Goal: Communication & Community: Answer question/provide support

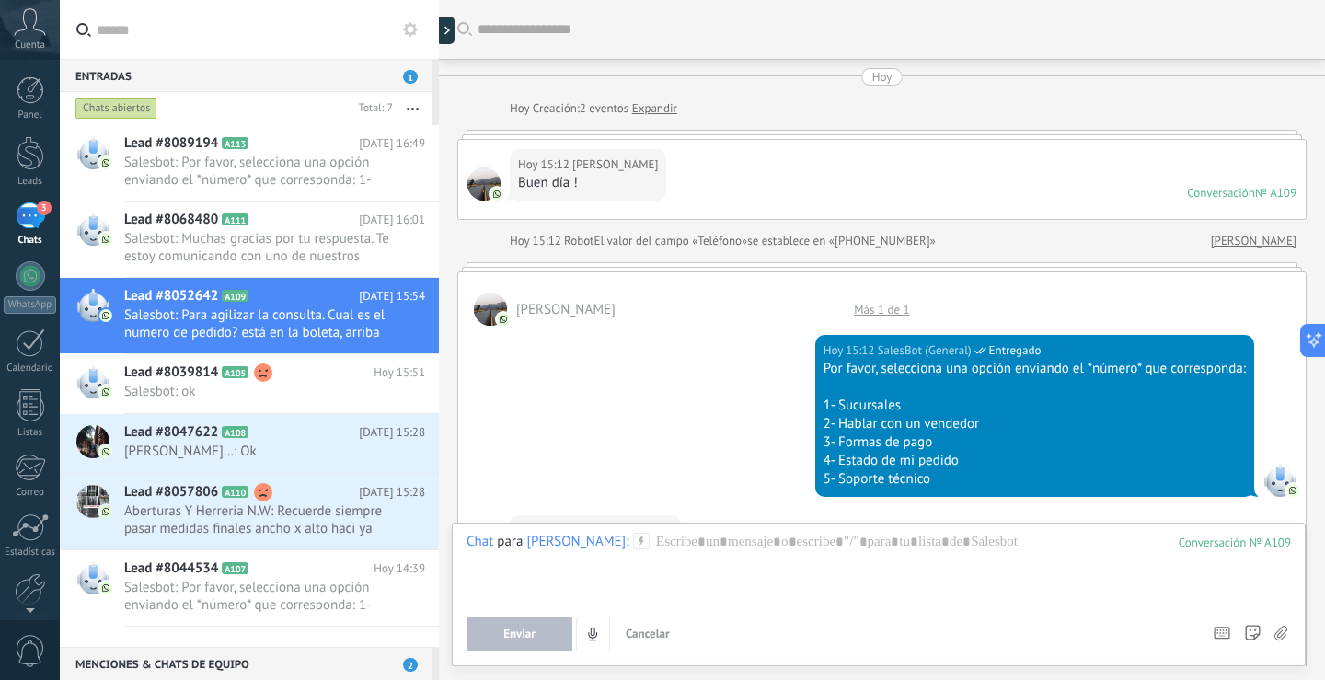
scroll to position [28, 0]
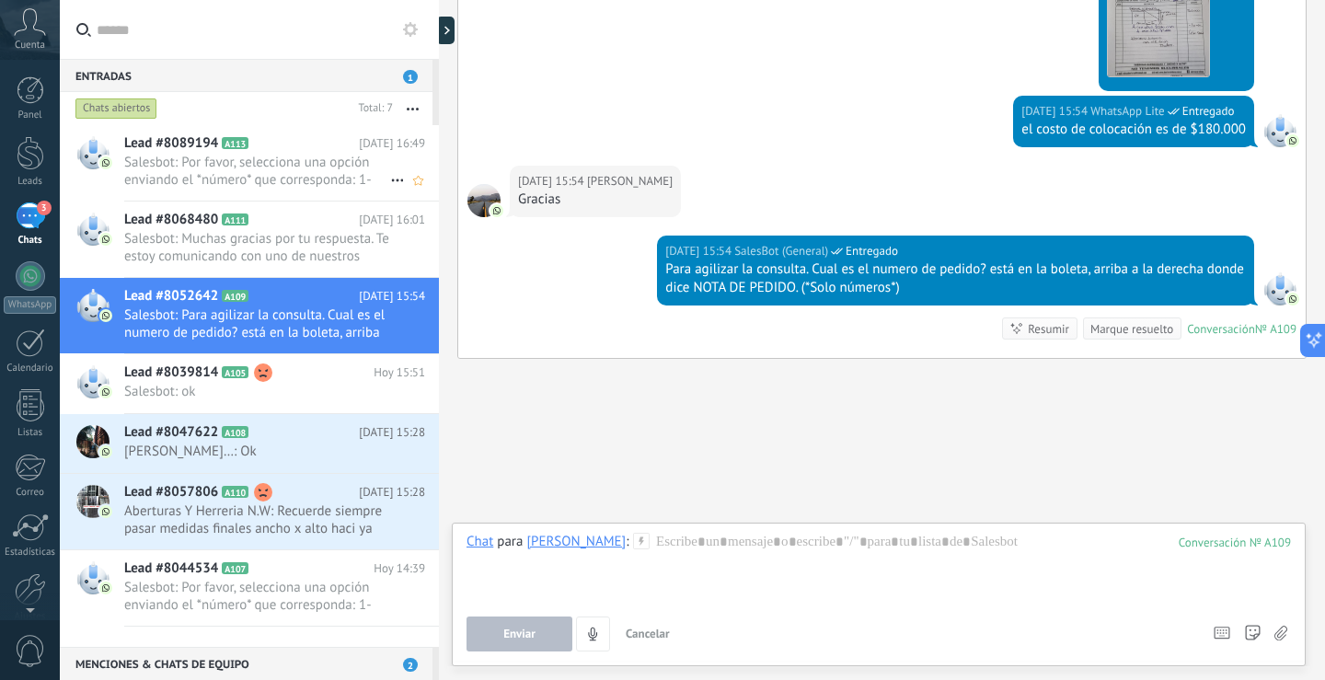
click at [352, 169] on span "Salesbot: Por favor, selecciona una opción enviando el *número* que corresponda…" at bounding box center [257, 171] width 266 height 35
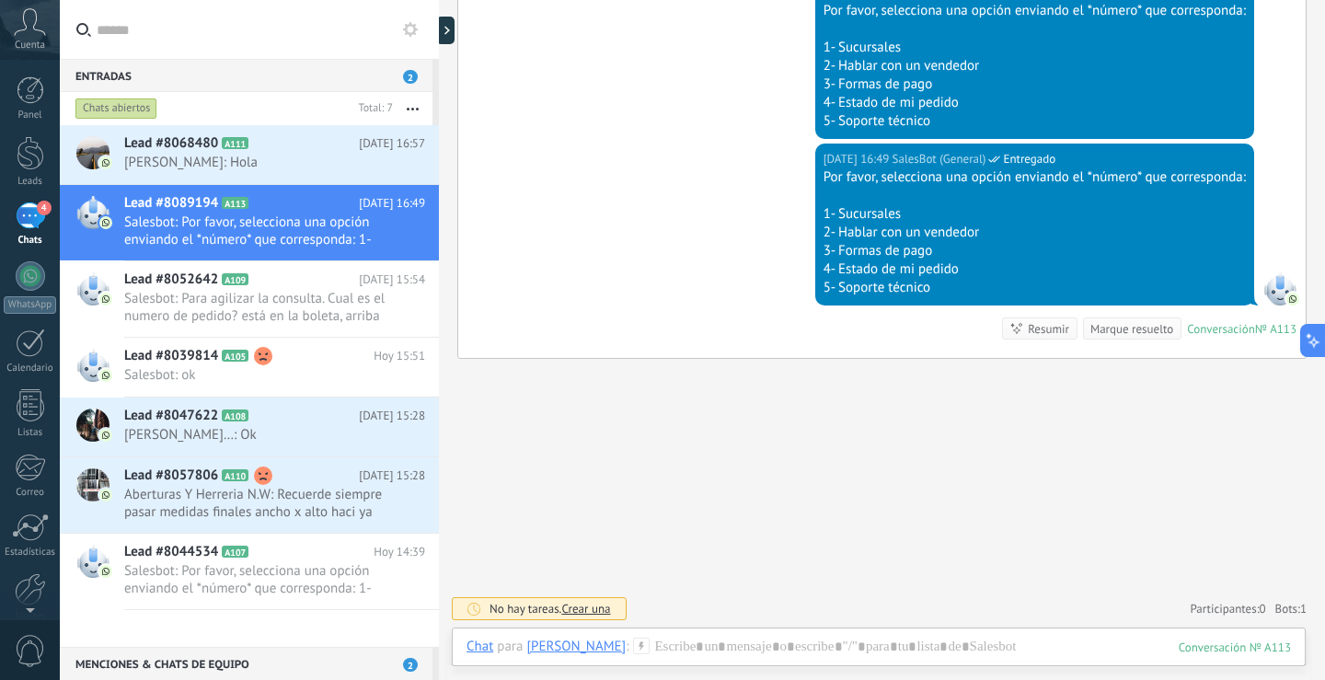
scroll to position [1451, 0]
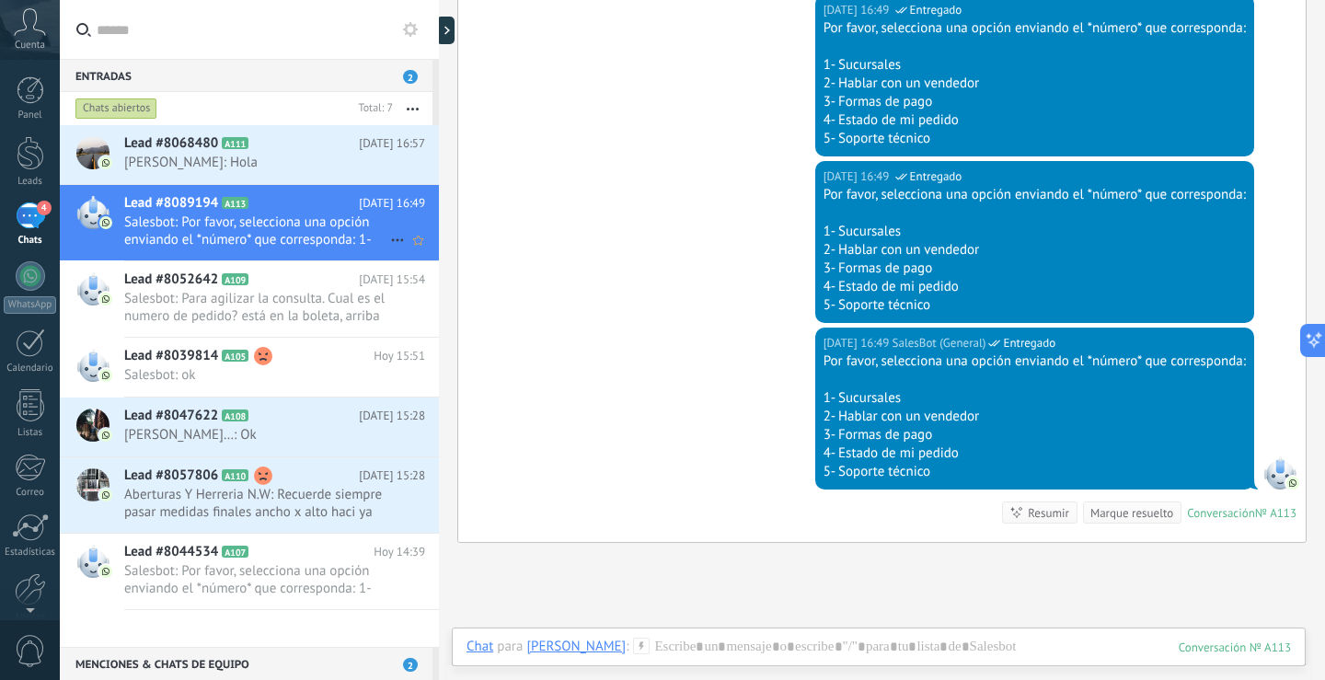
click at [257, 234] on span "Salesbot: Por favor, selecciona una opción enviando el *número* que corresponda…" at bounding box center [257, 231] width 266 height 35
click at [260, 165] on span "[PERSON_NAME]: Hola" at bounding box center [257, 162] width 266 height 17
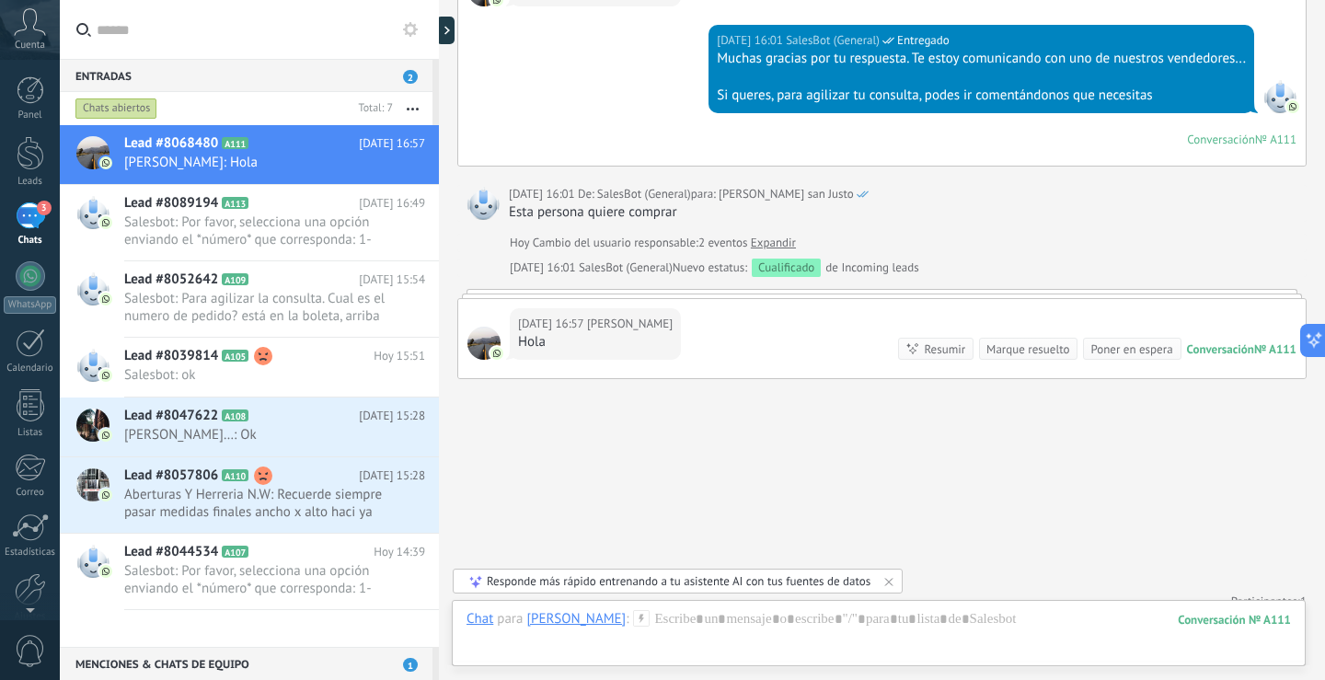
scroll to position [710, 0]
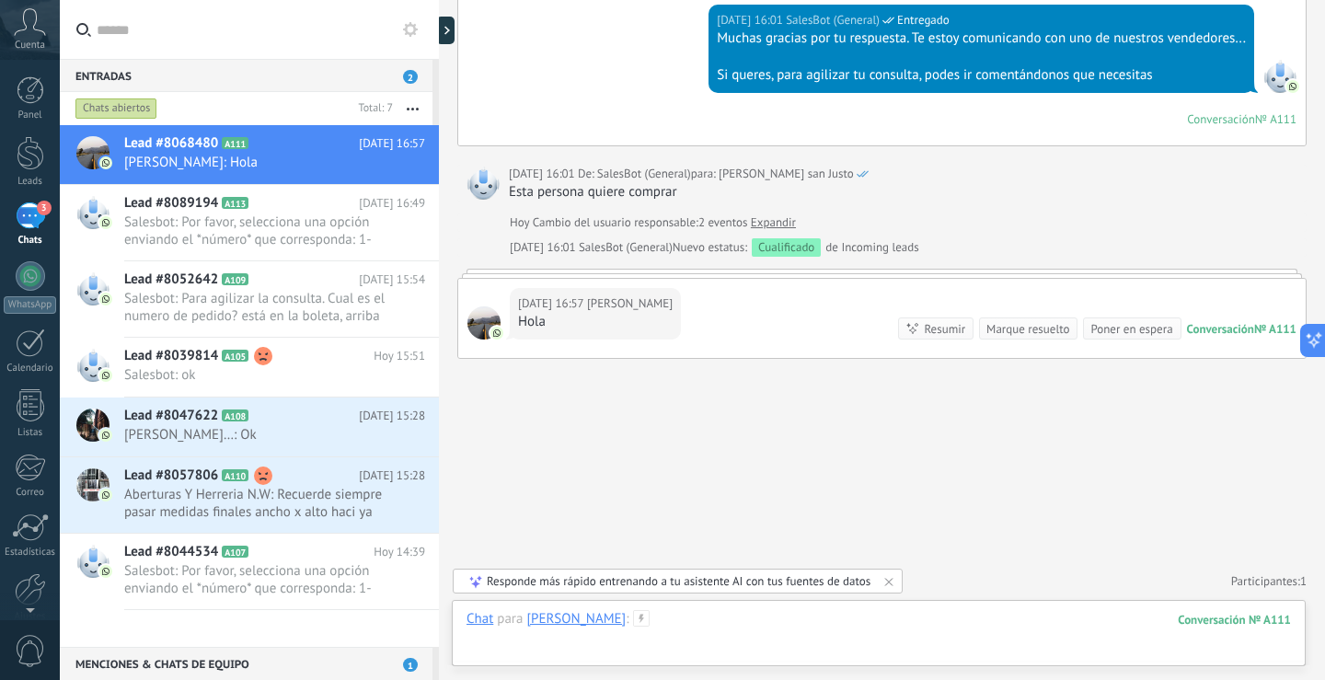
click at [1089, 631] on div at bounding box center [879, 637] width 825 height 55
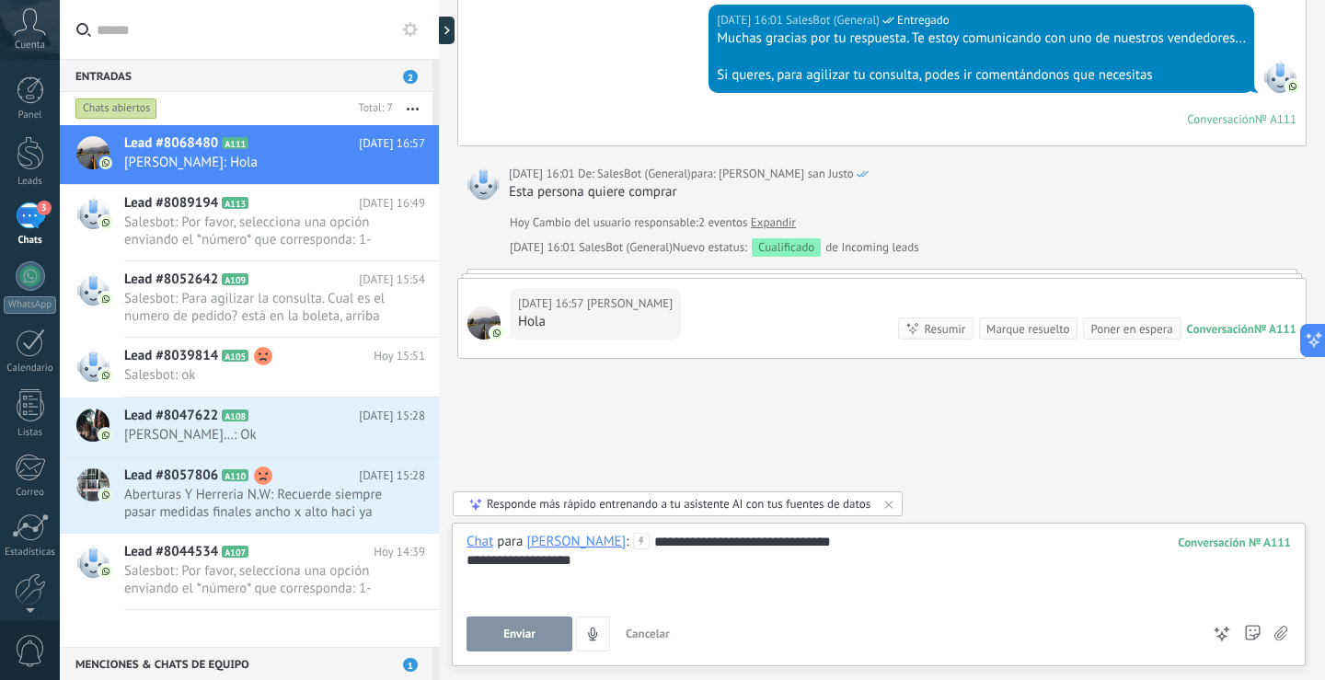
click at [530, 638] on span "Enviar" at bounding box center [519, 634] width 32 height 13
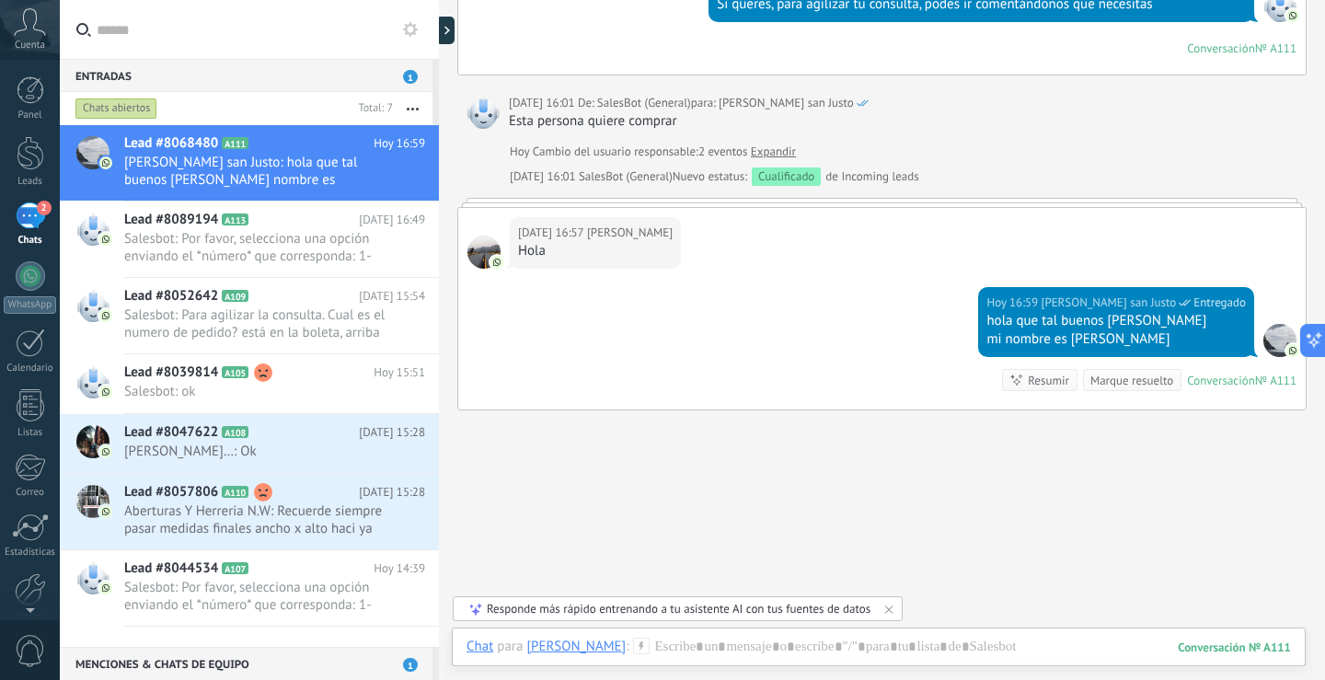
scroll to position [833, 0]
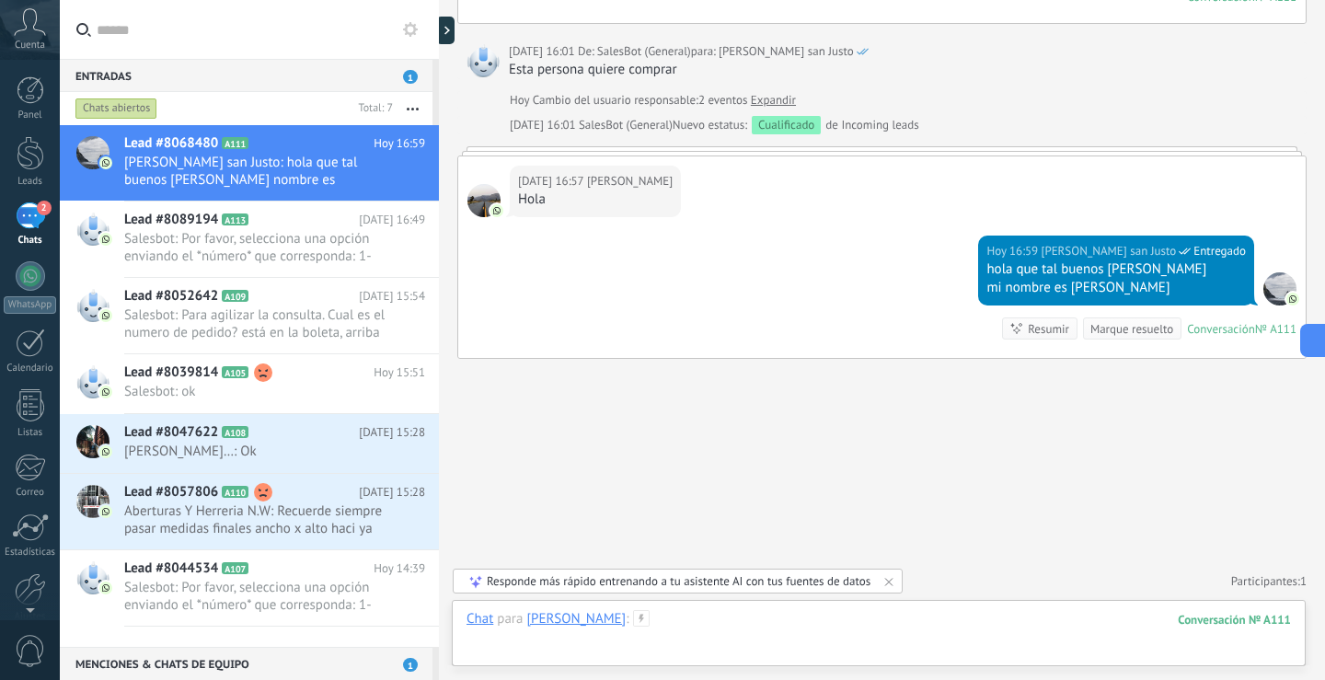
click at [662, 627] on div at bounding box center [879, 637] width 825 height 55
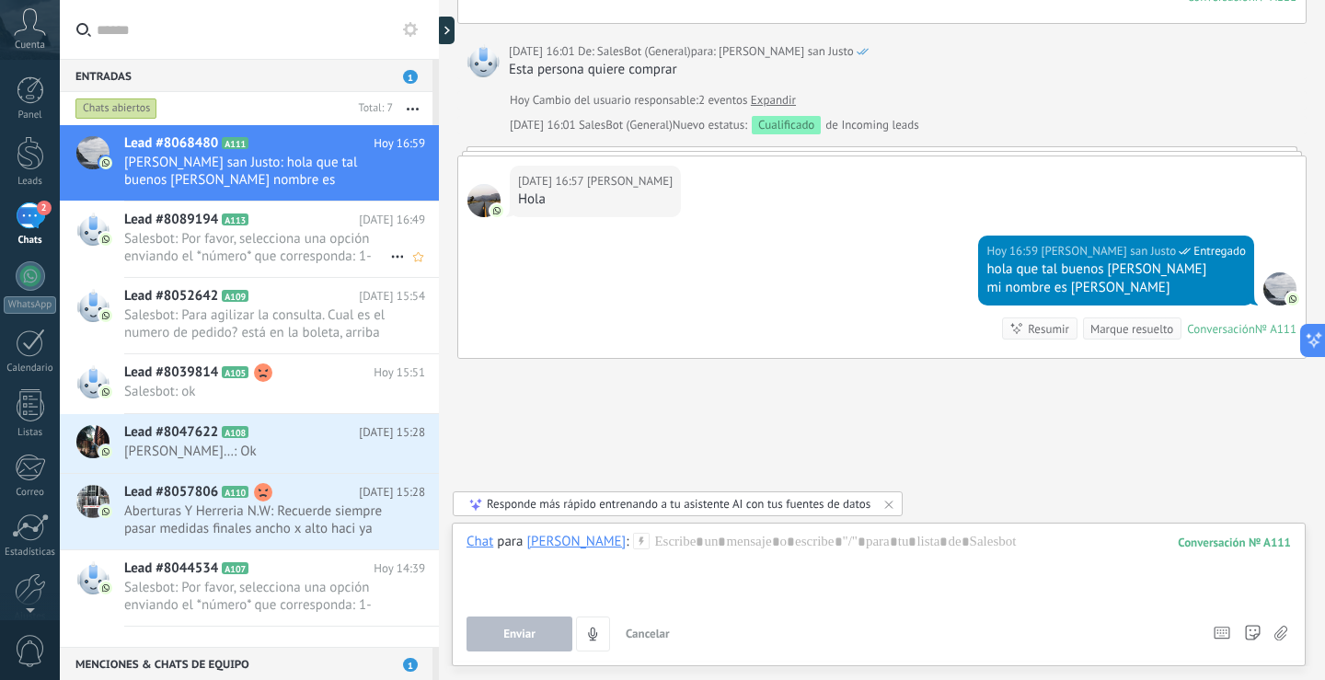
click at [273, 253] on span "Salesbot: Por favor, selecciona una opción enviando el *número* que corresponda…" at bounding box center [257, 247] width 266 height 35
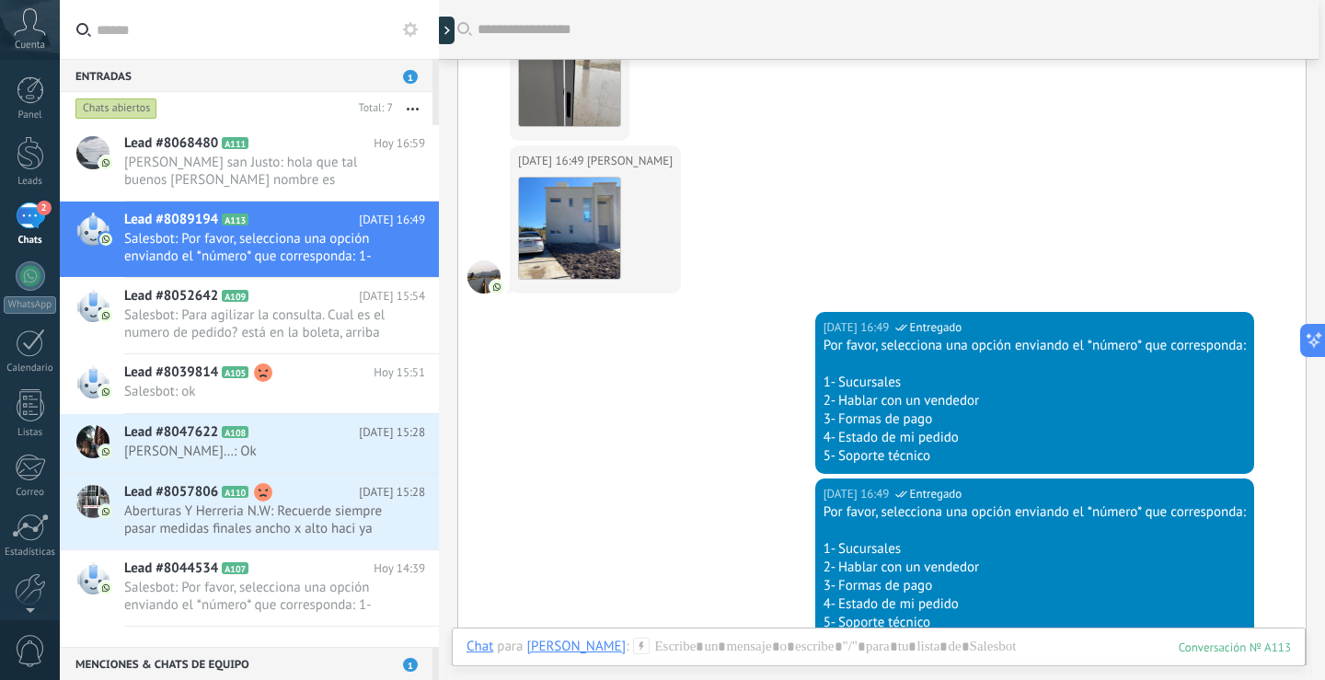
scroll to position [626, 0]
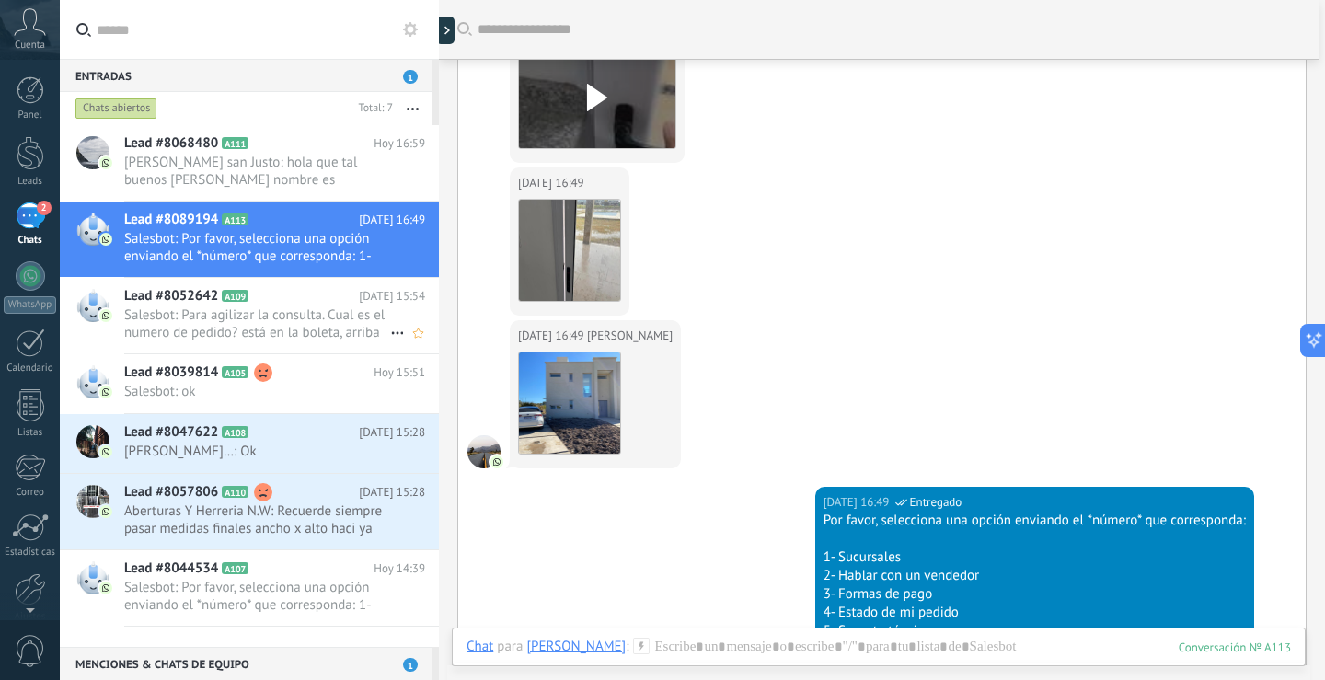
click at [338, 341] on span "Salesbot: Para agilizar la consulta. Cual es el numero de pedido? está en la bo…" at bounding box center [257, 323] width 266 height 35
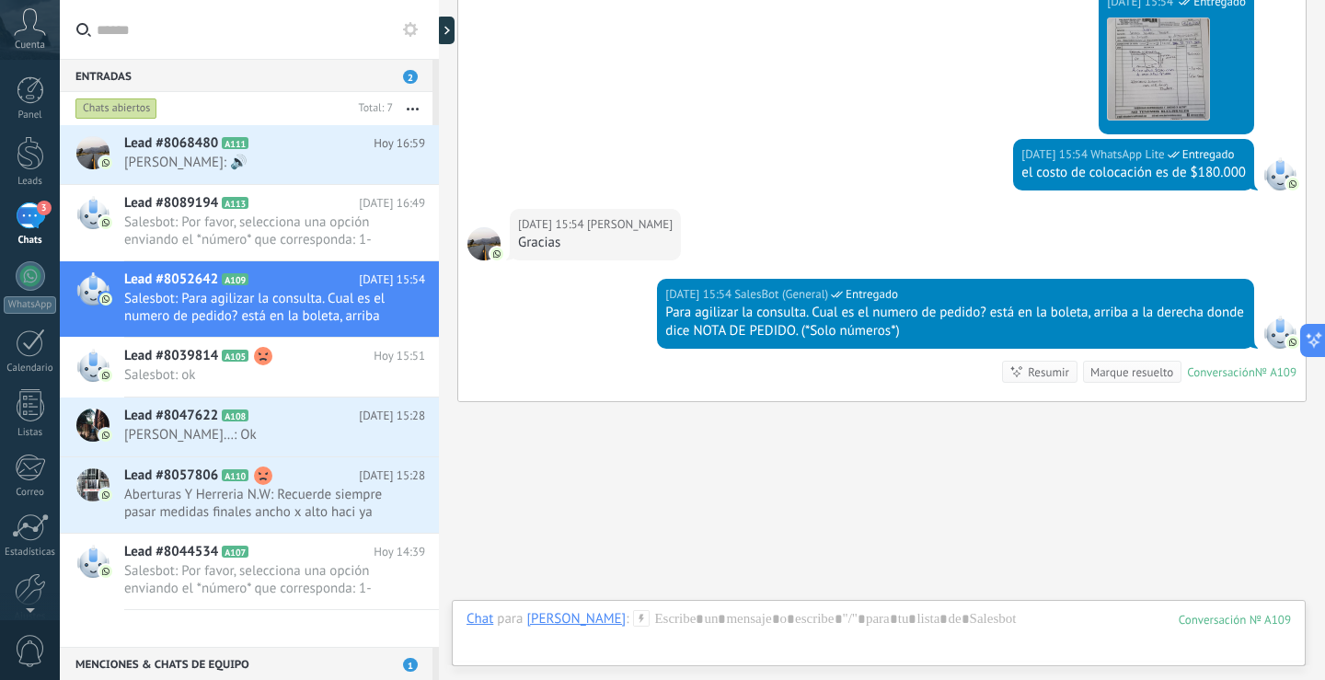
scroll to position [945, 0]
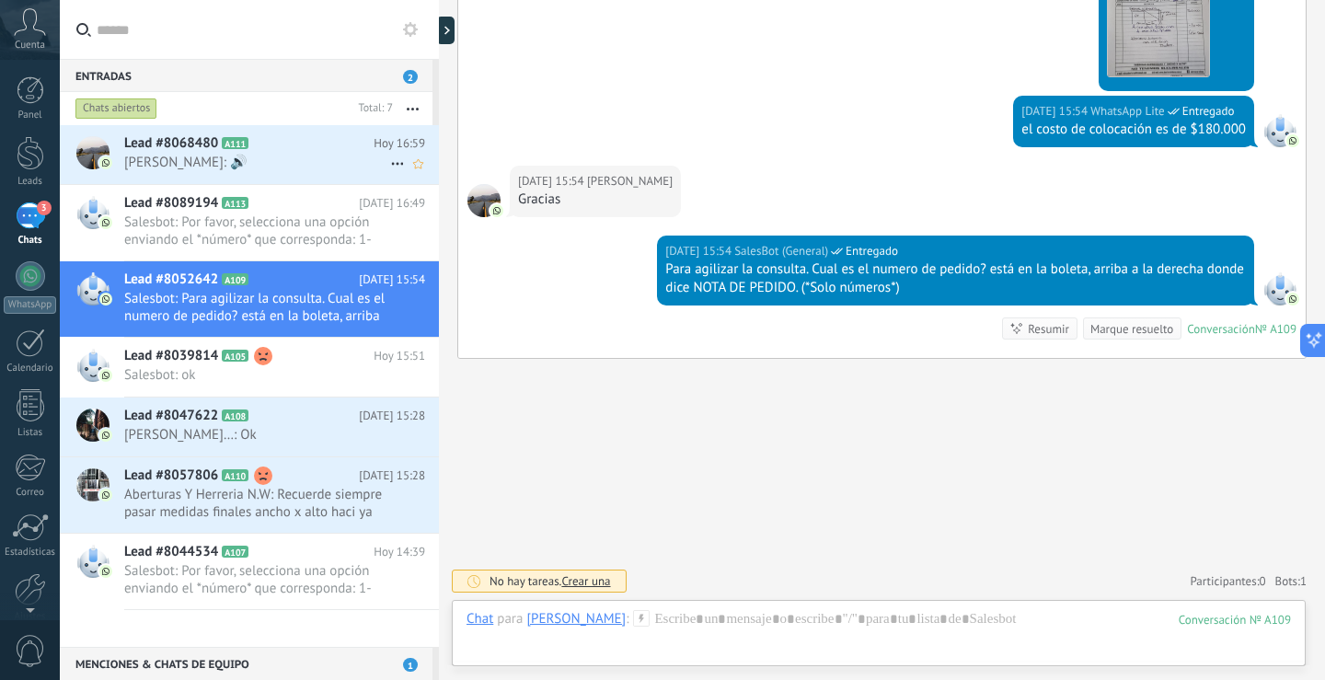
click at [248, 155] on span "[PERSON_NAME]: 🔊" at bounding box center [257, 162] width 266 height 17
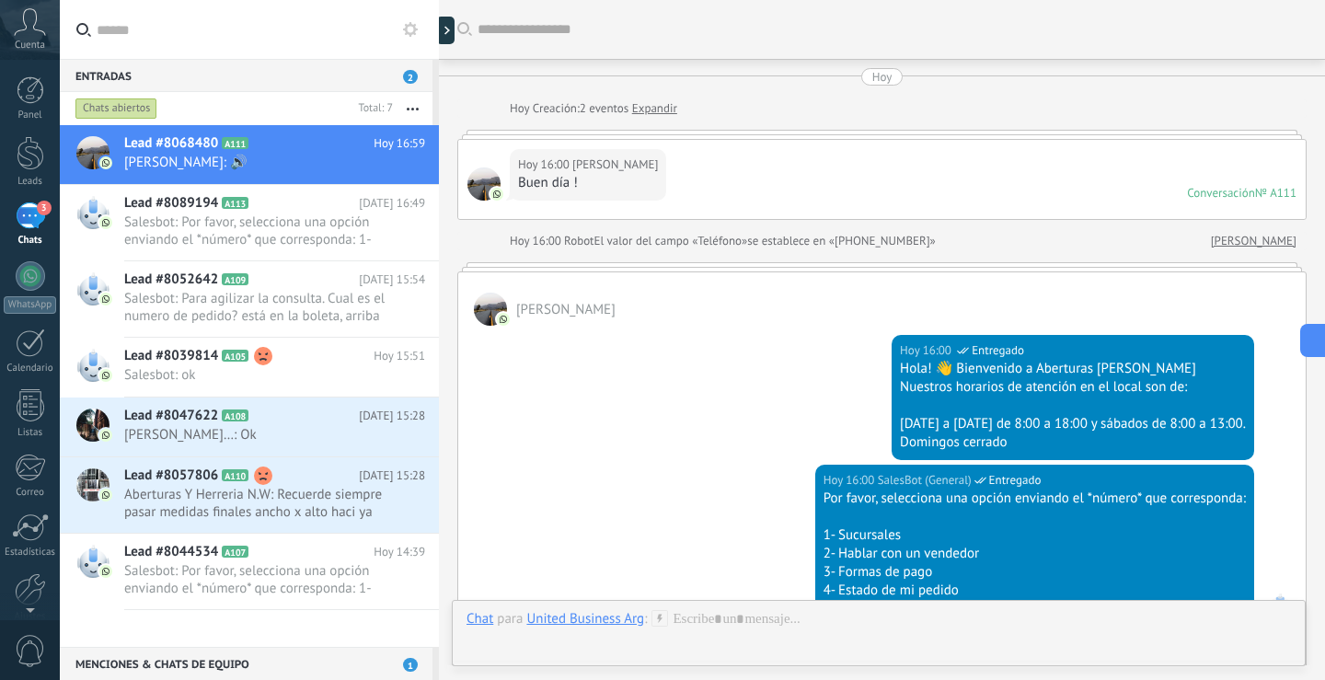
scroll to position [887, 0]
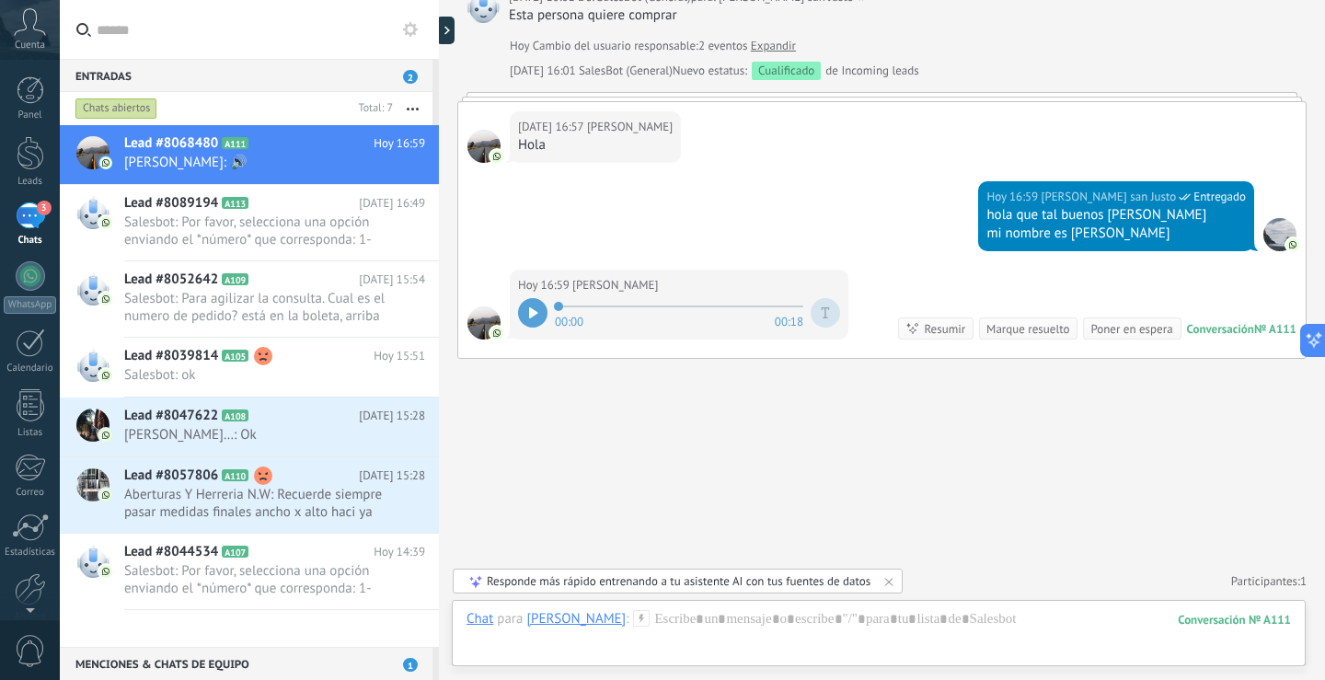
click at [530, 307] on icon at bounding box center [533, 312] width 9 height 11
click at [527, 319] on div at bounding box center [532, 312] width 29 height 29
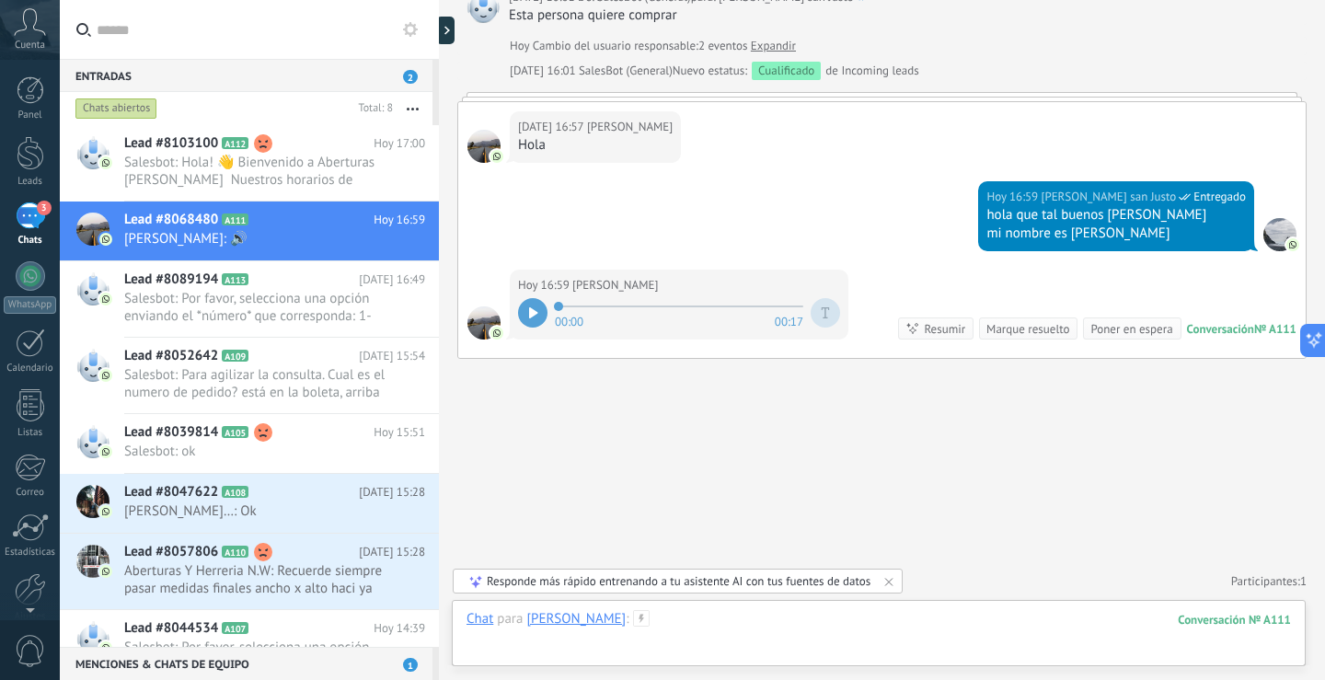
click at [756, 634] on div at bounding box center [879, 637] width 825 height 55
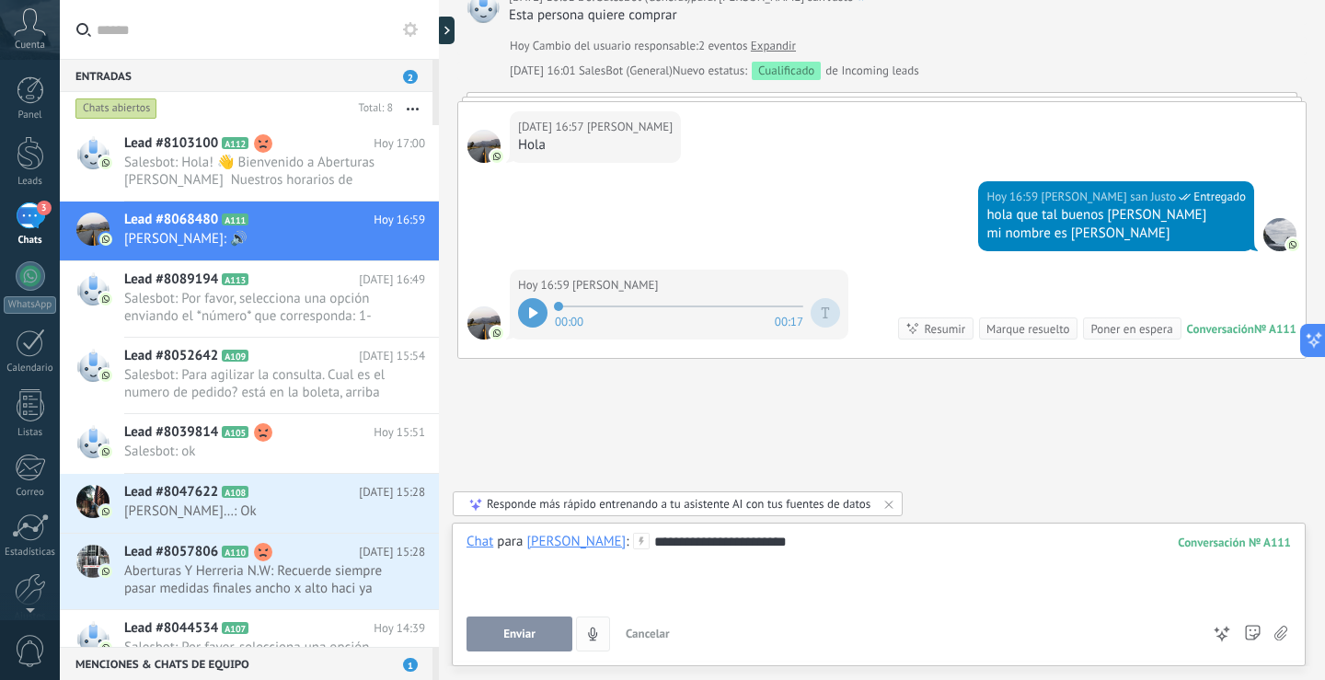
click at [536, 627] on button "Enviar" at bounding box center [520, 634] width 106 height 35
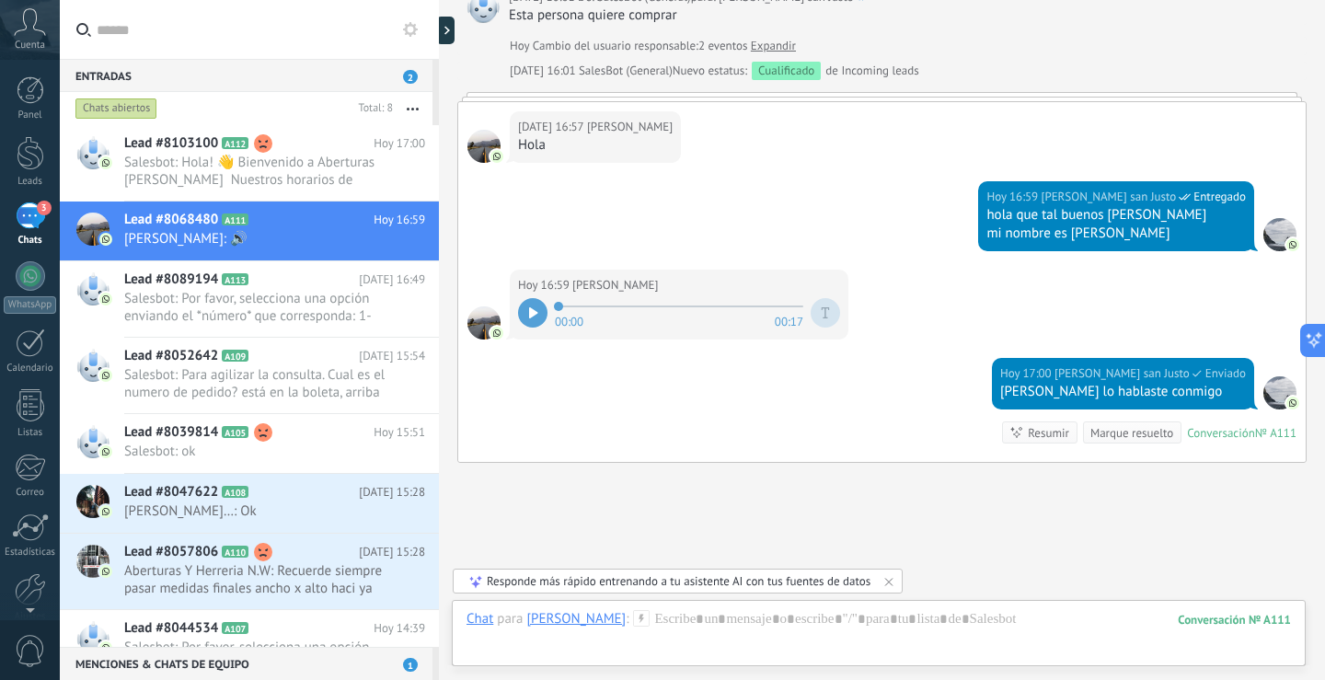
scroll to position [991, 0]
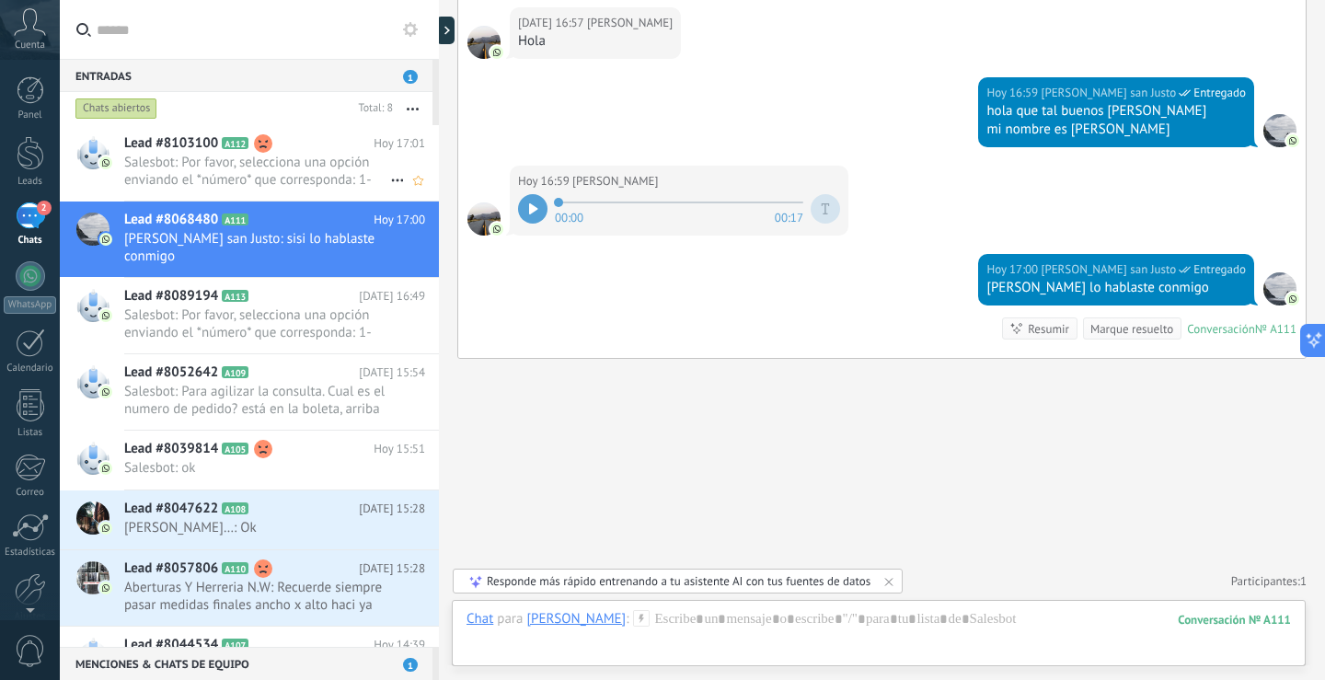
click at [229, 174] on span "Salesbot: Por favor, selecciona una opción enviando el *número* que corresponda…" at bounding box center [257, 171] width 266 height 35
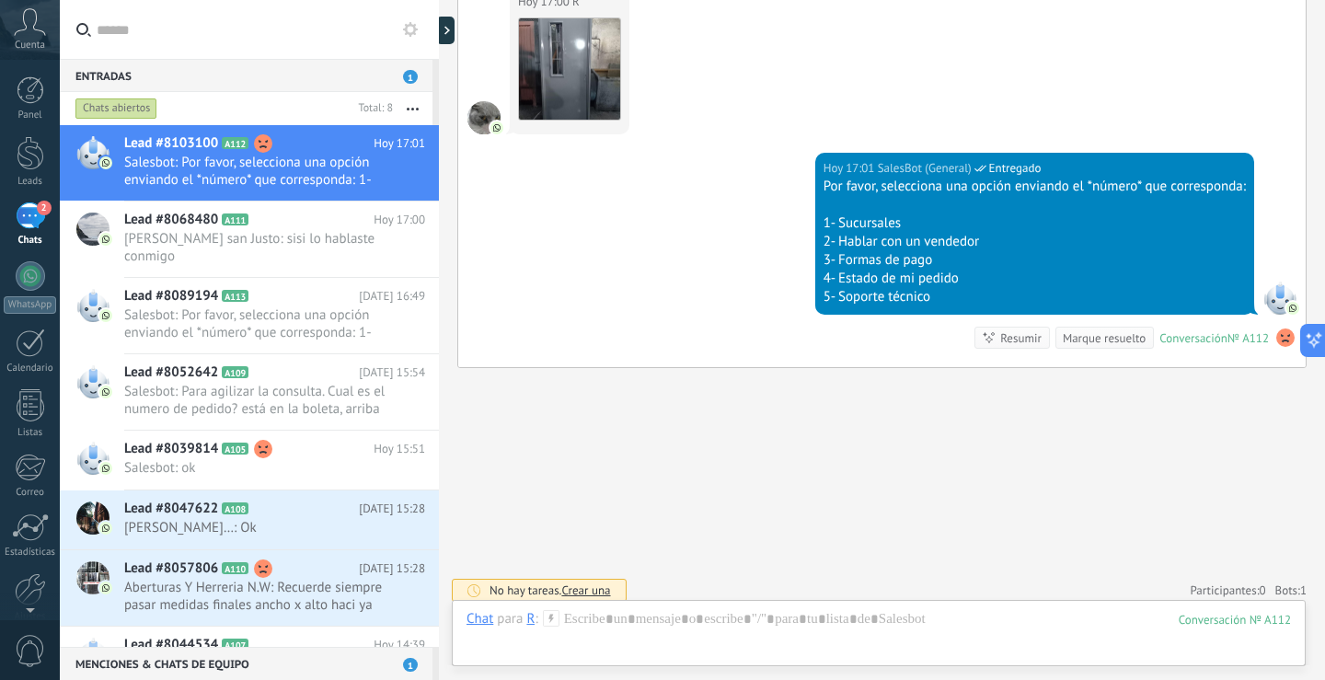
scroll to position [1337, 0]
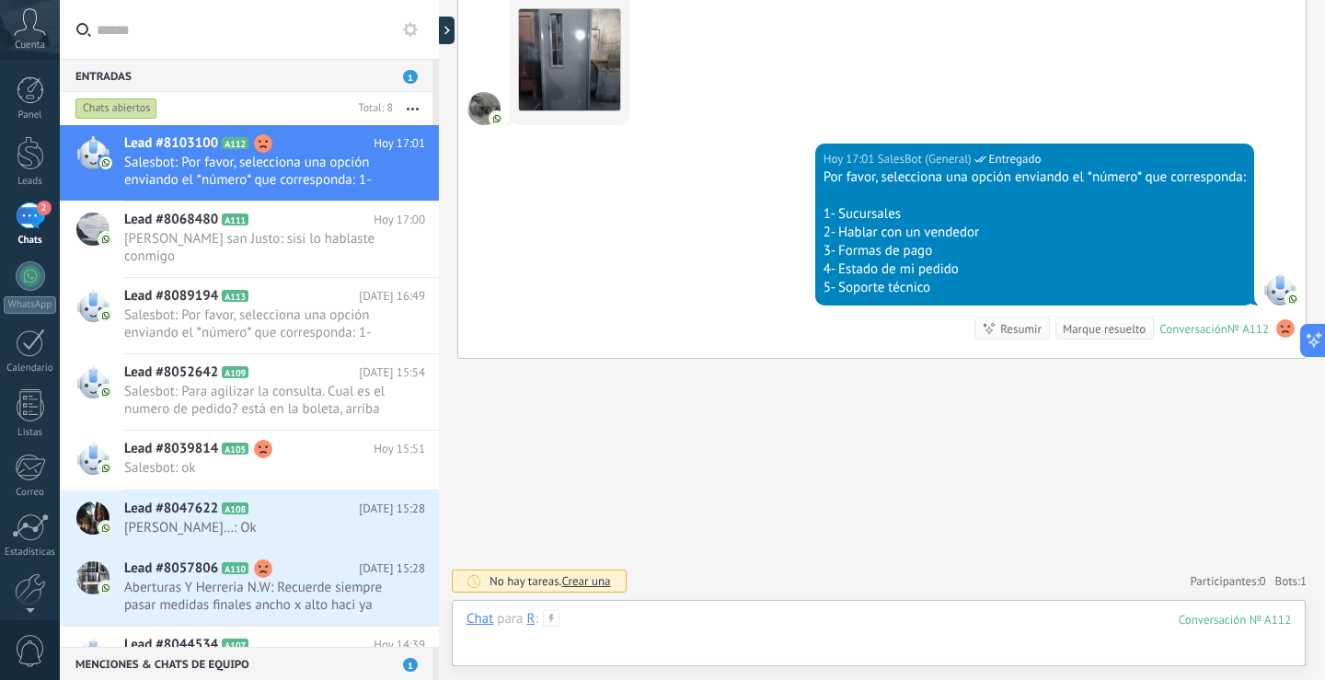
click at [759, 632] on div at bounding box center [879, 637] width 825 height 55
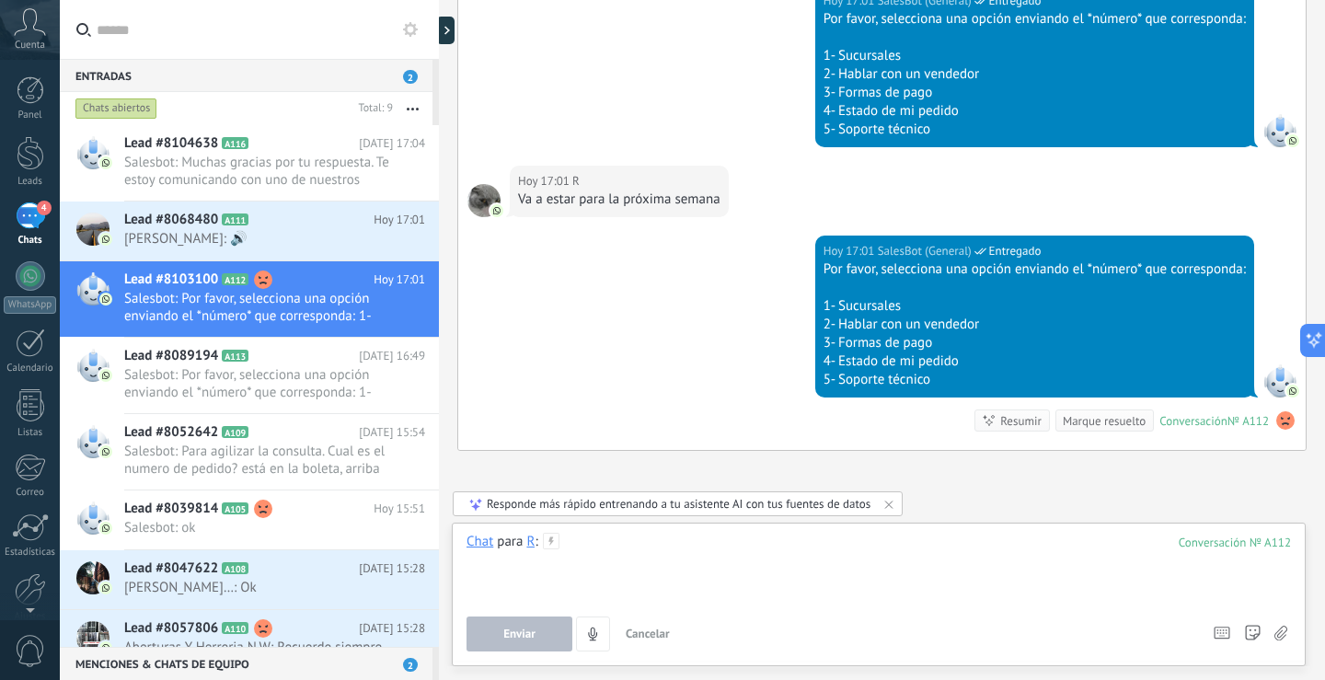
scroll to position [1587, 0]
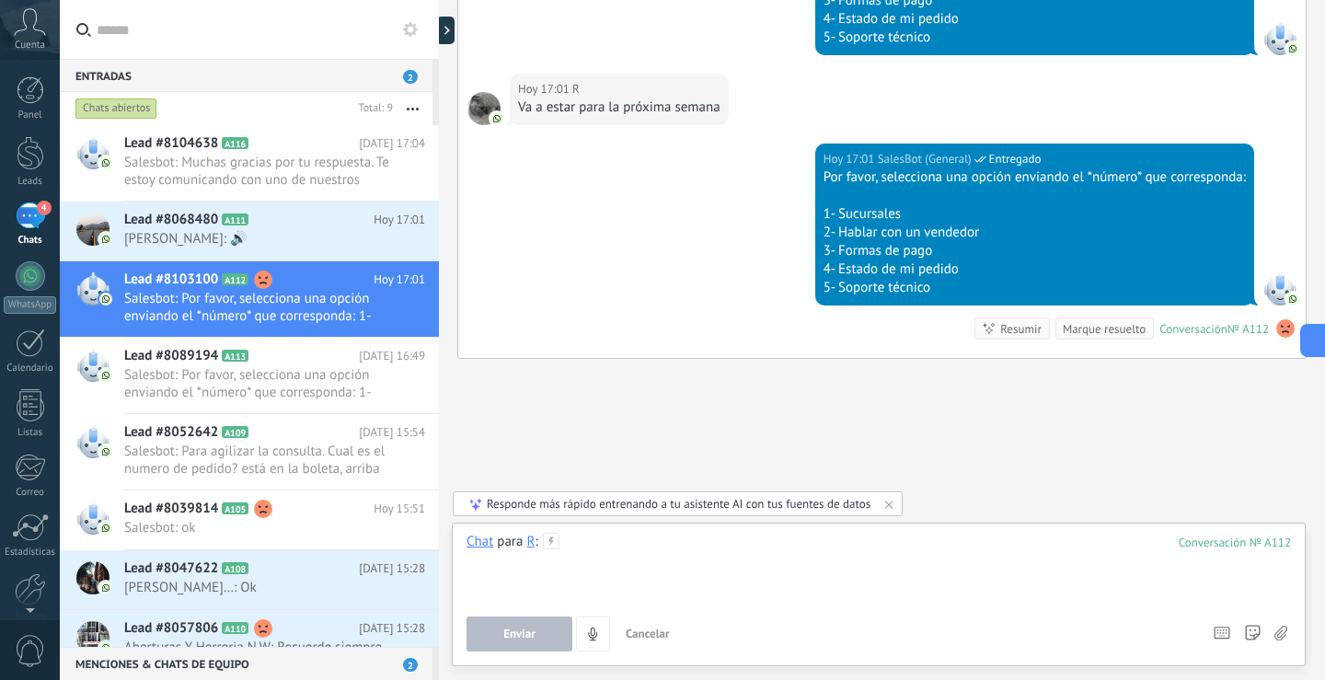
click at [583, 546] on div at bounding box center [879, 568] width 825 height 70
click at [711, 106] on div "Va a estar para la próxima semana" at bounding box center [619, 107] width 202 height 18
click at [639, 550] on div at bounding box center [879, 568] width 825 height 70
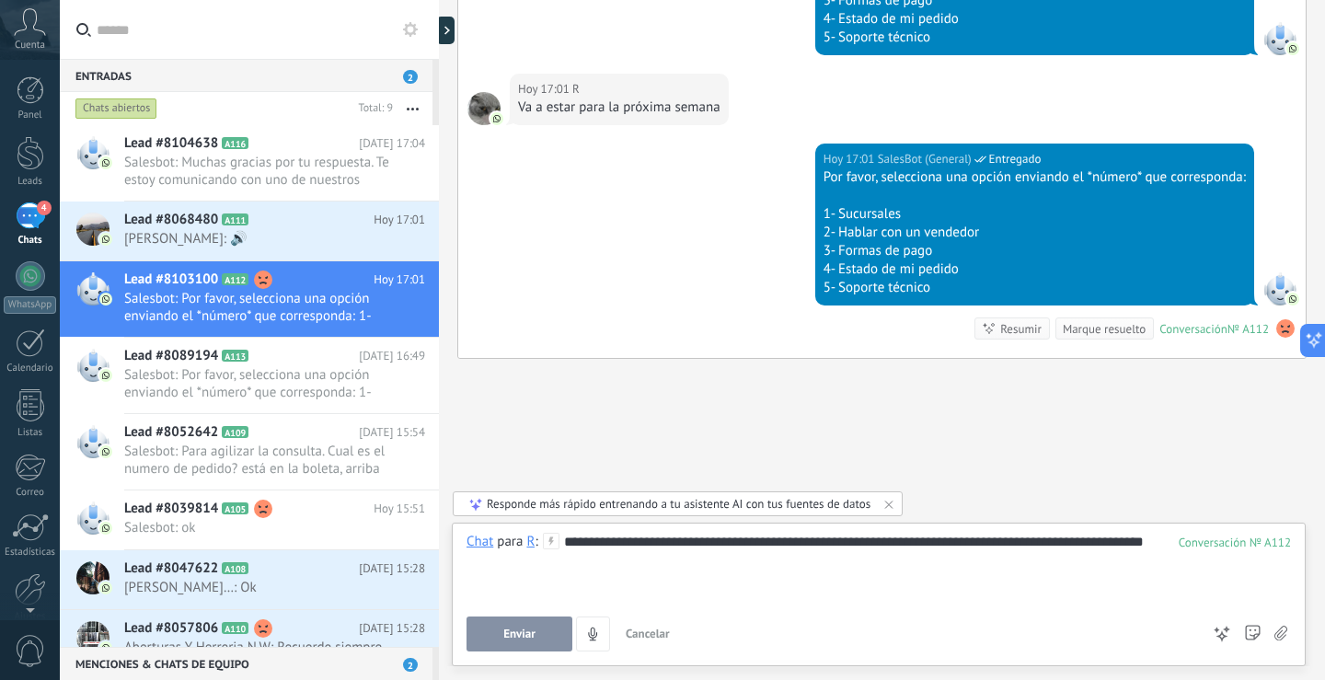
click at [523, 633] on span "Enviar" at bounding box center [519, 634] width 32 height 13
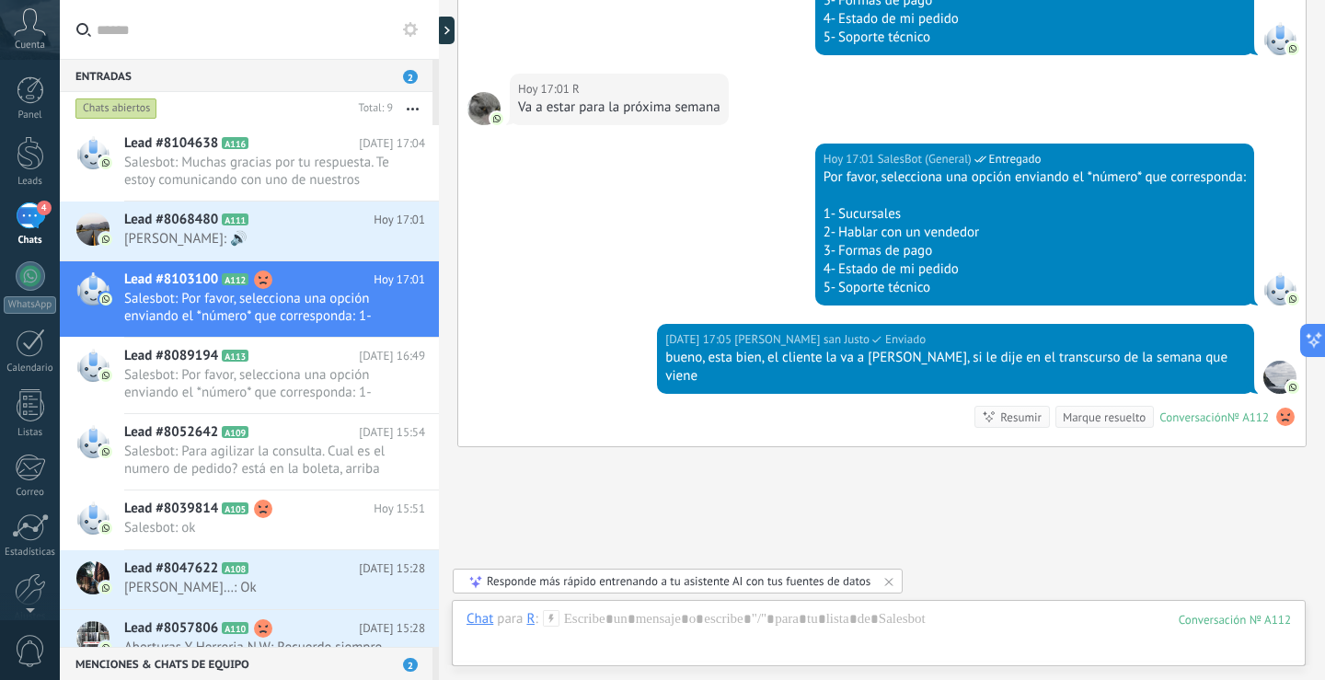
scroll to position [1676, 0]
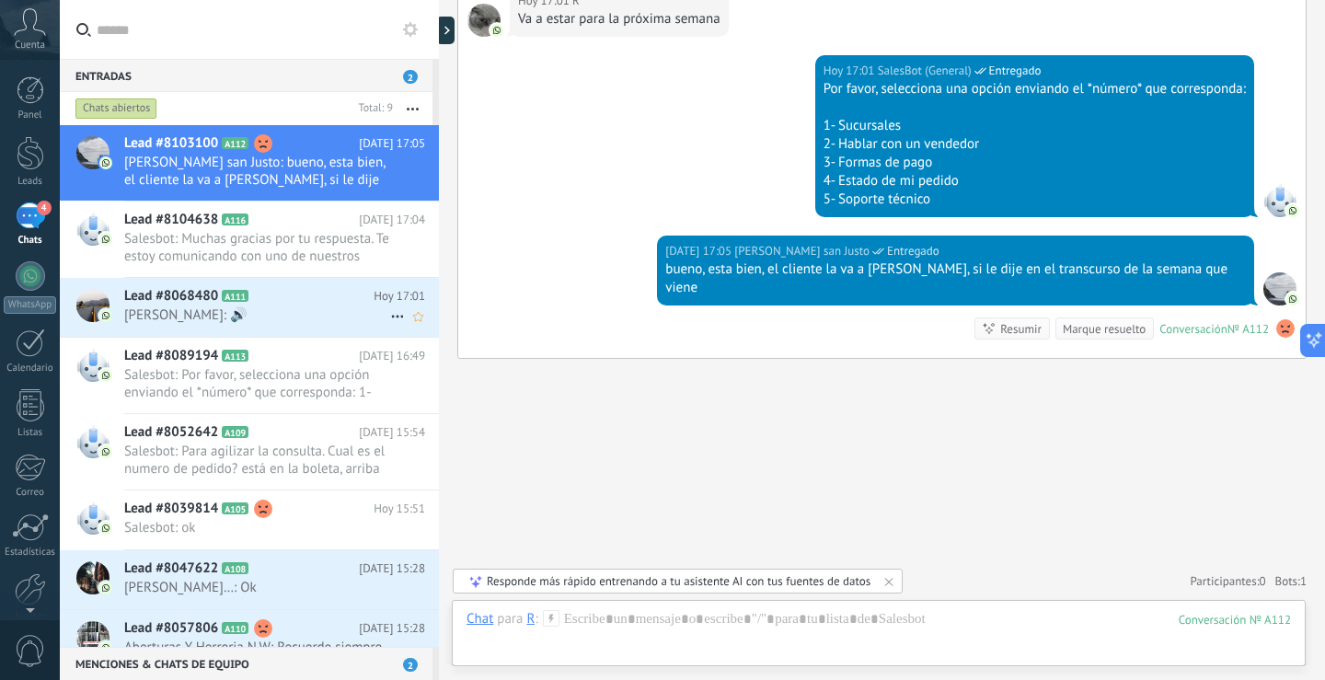
click at [330, 290] on h2 "Lead #8068480 A111" at bounding box center [248, 296] width 249 height 18
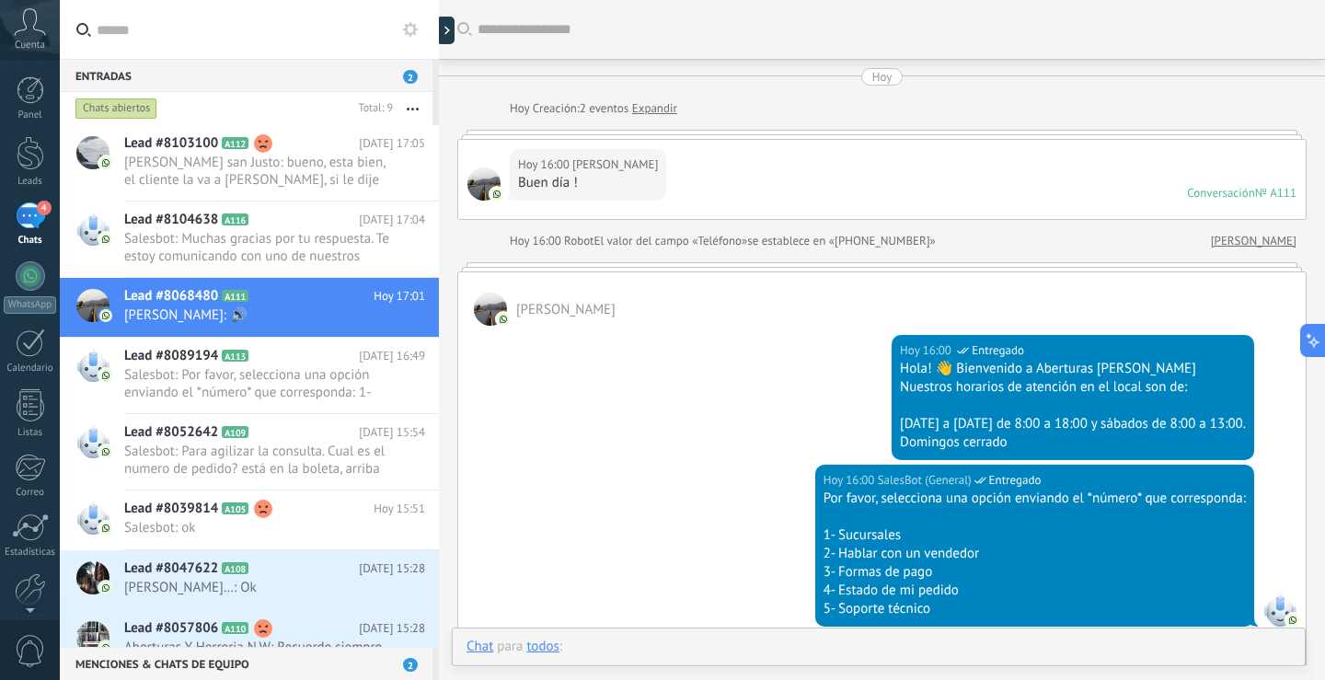
click at [729, 638] on div at bounding box center [879, 665] width 825 height 55
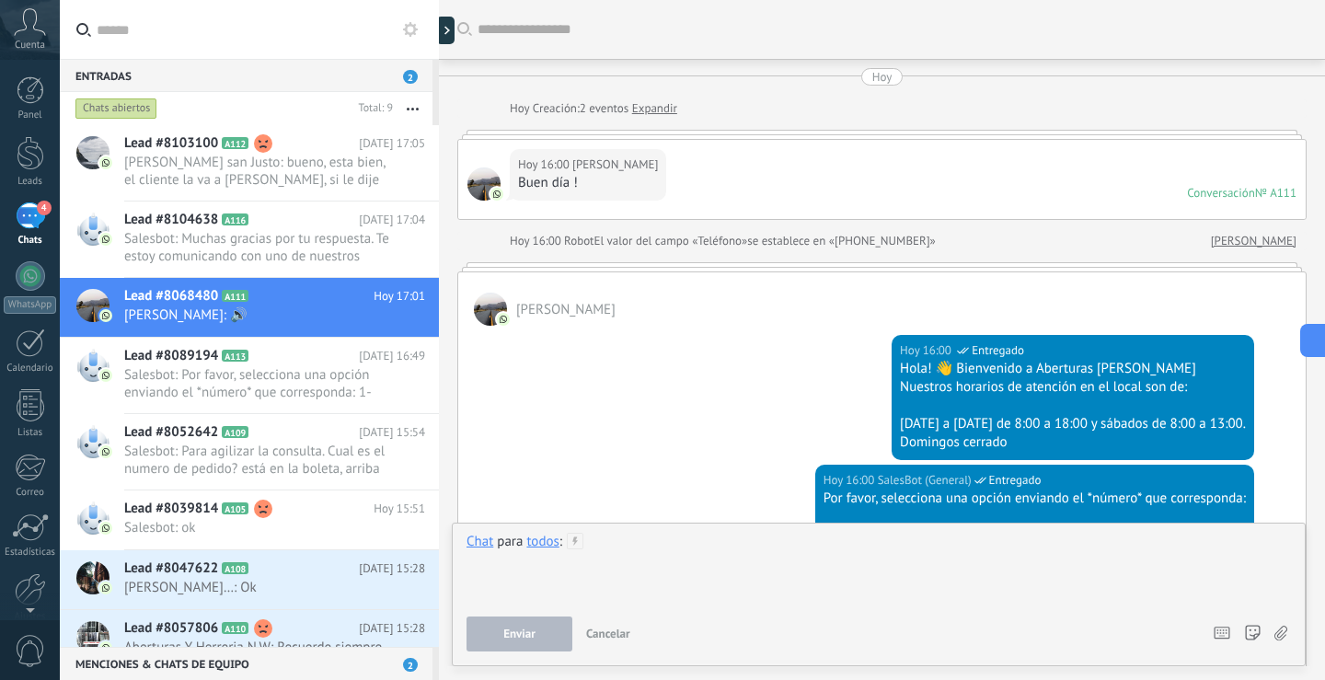
scroll to position [1020, 0]
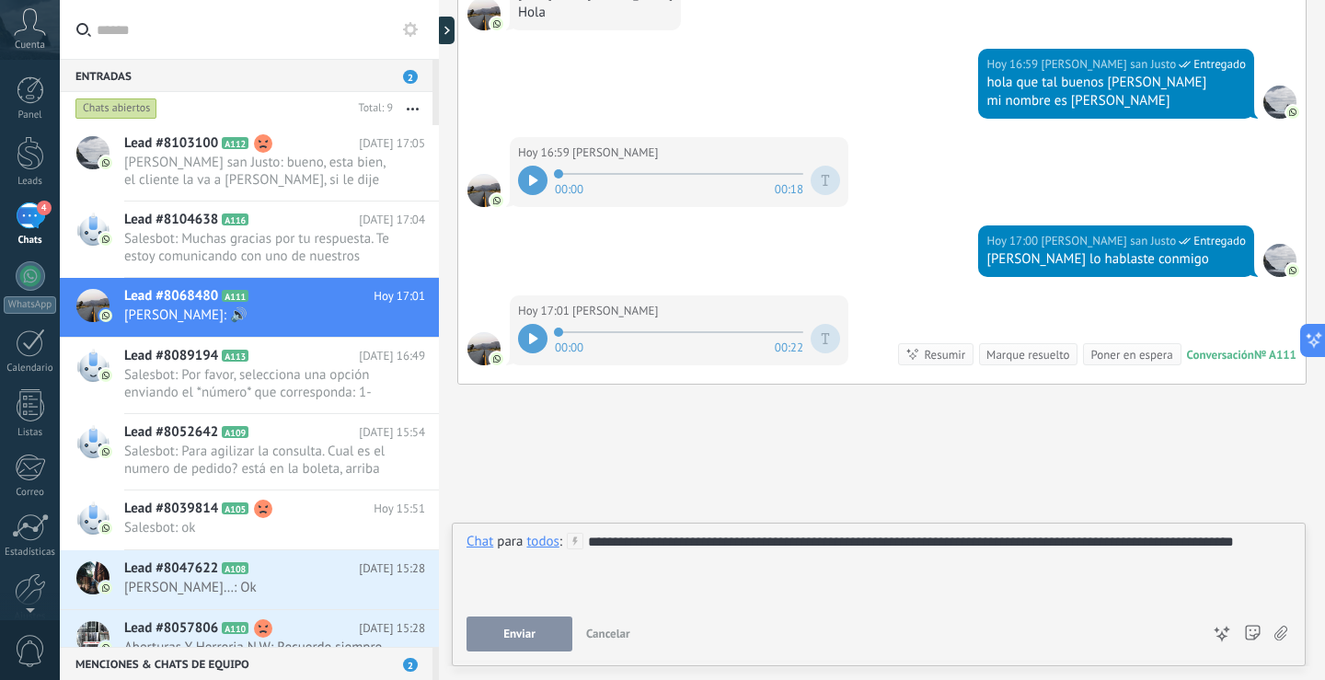
click at [549, 624] on button "Enviar" at bounding box center [520, 634] width 106 height 35
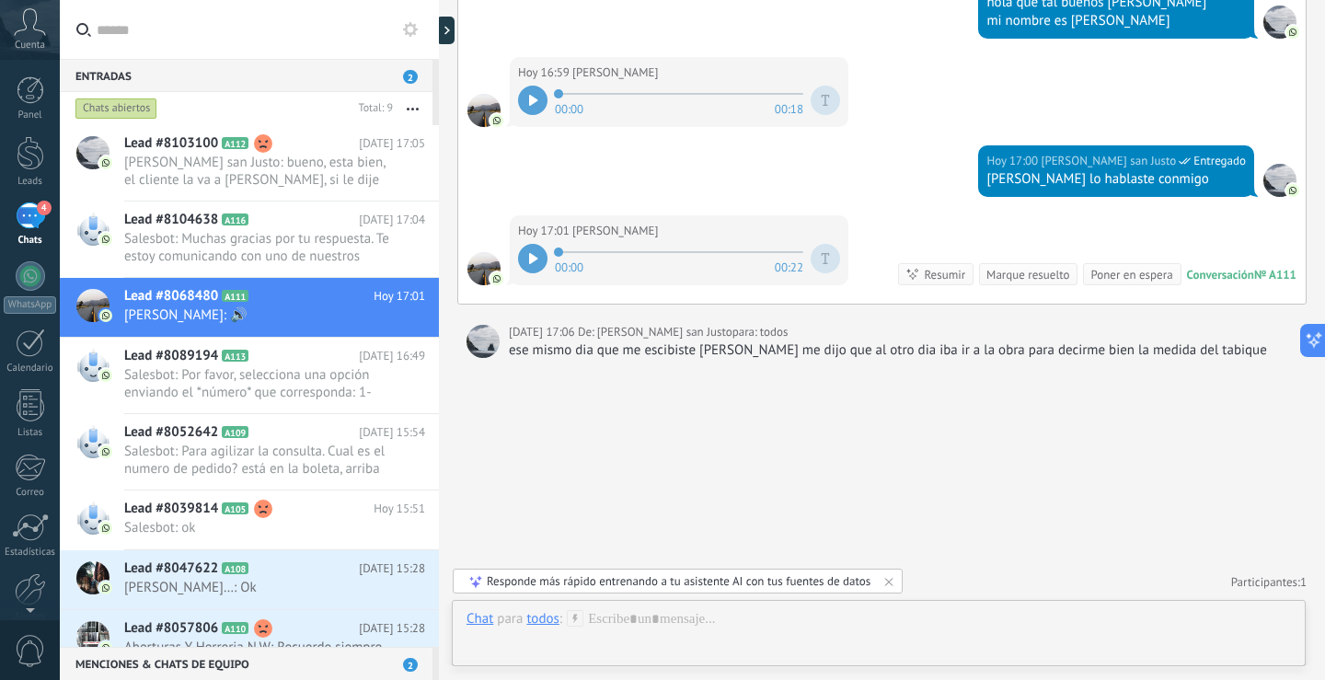
scroll to position [1101, 0]
click at [982, 619] on div at bounding box center [879, 637] width 825 height 55
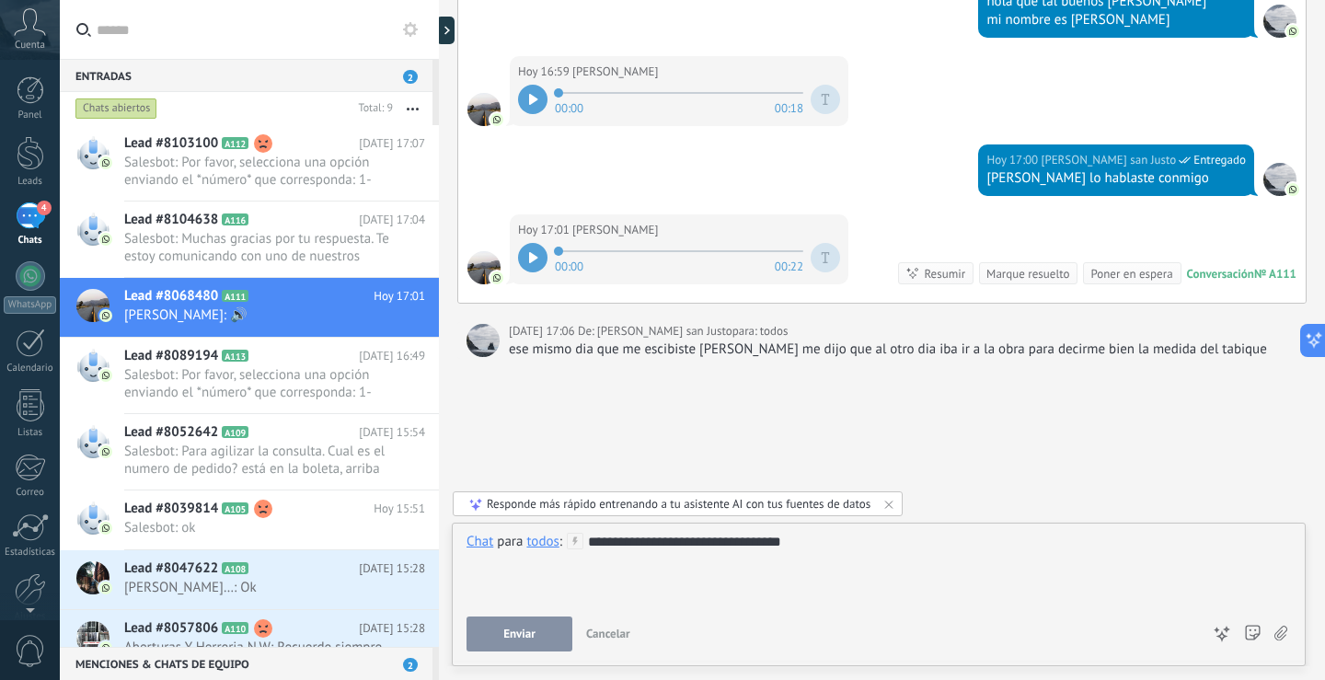
click at [557, 630] on button "Enviar" at bounding box center [520, 634] width 106 height 35
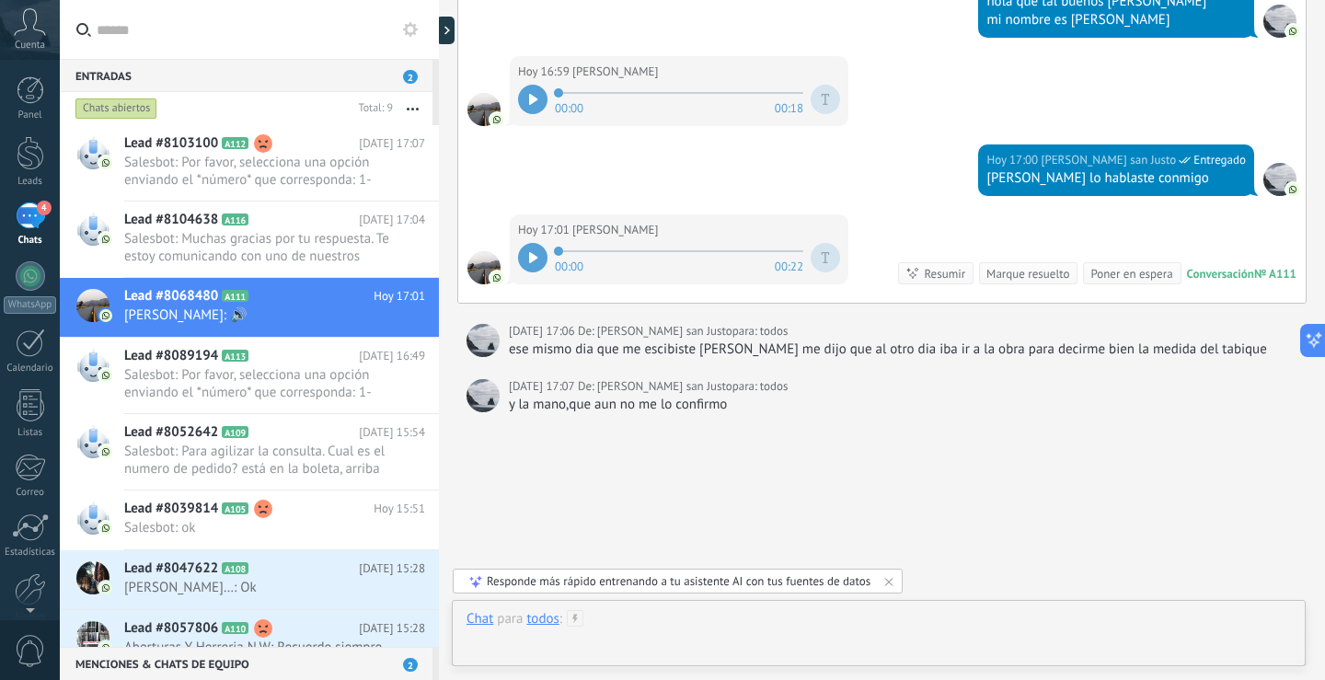
click at [839, 623] on div at bounding box center [879, 637] width 825 height 55
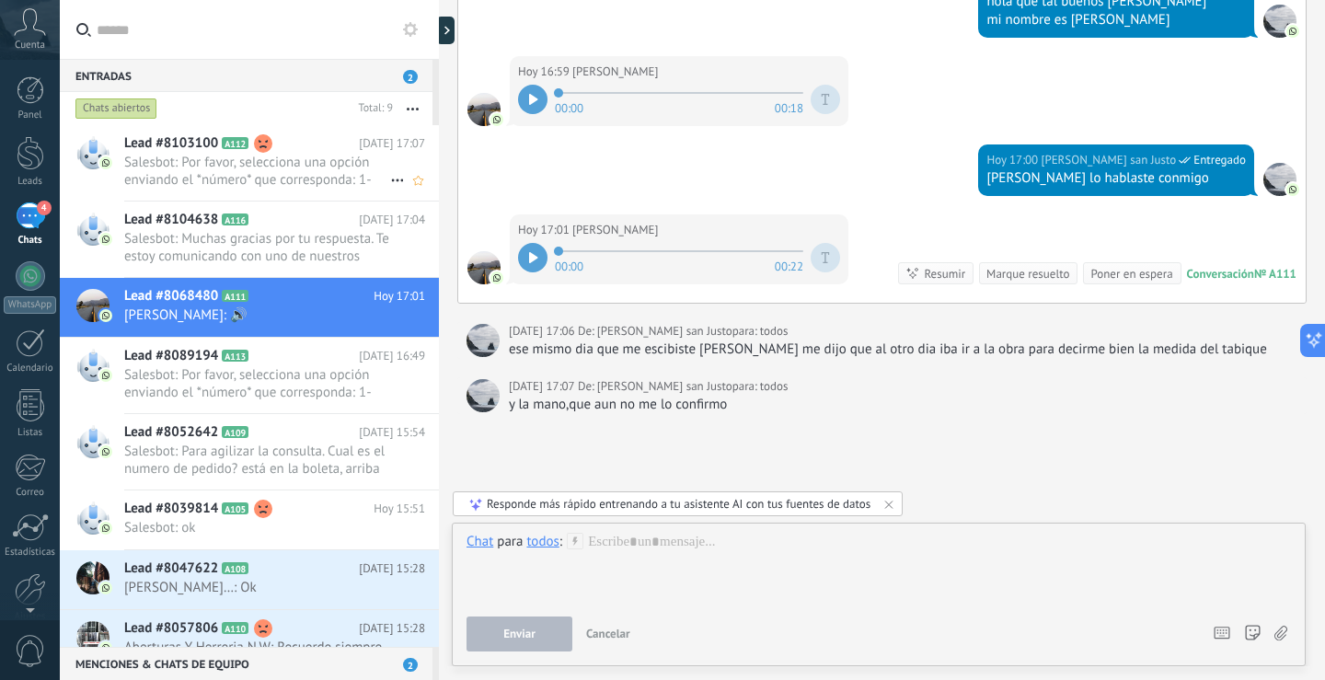
click at [300, 177] on span "Salesbot: Por favor, selecciona una opción enviando el *número* que corresponda…" at bounding box center [257, 171] width 266 height 35
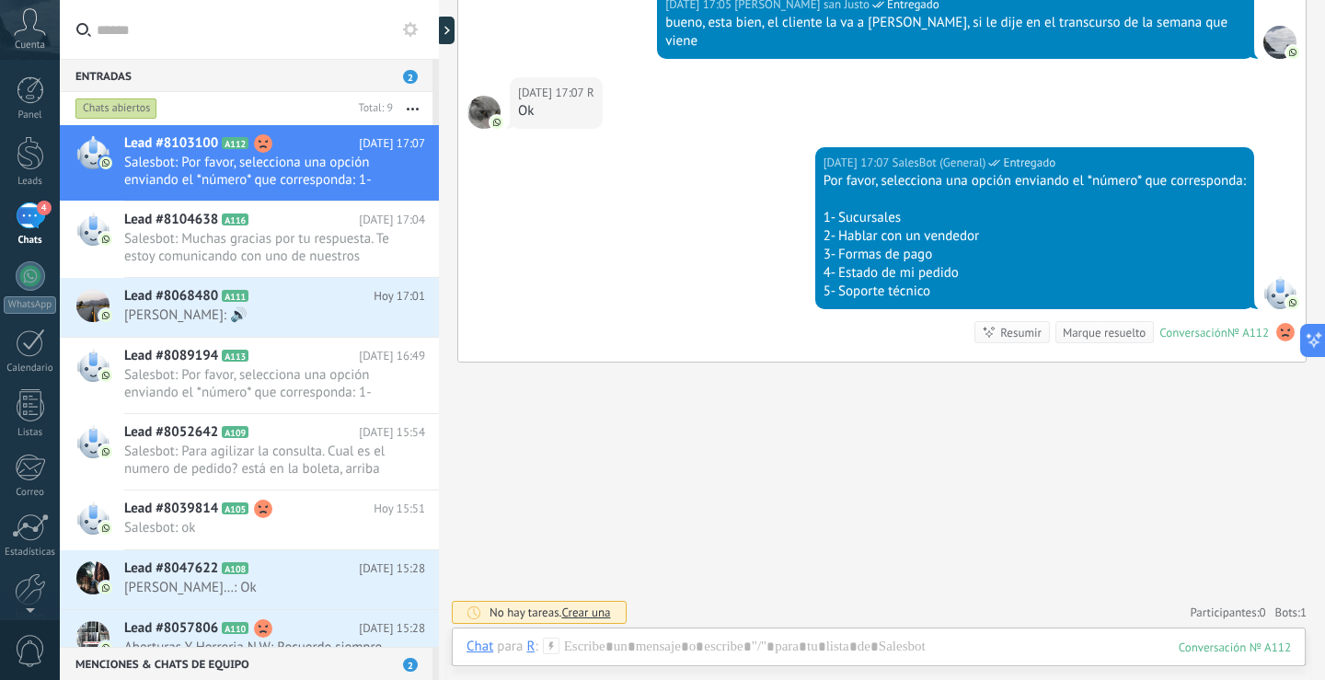
scroll to position [2126, 0]
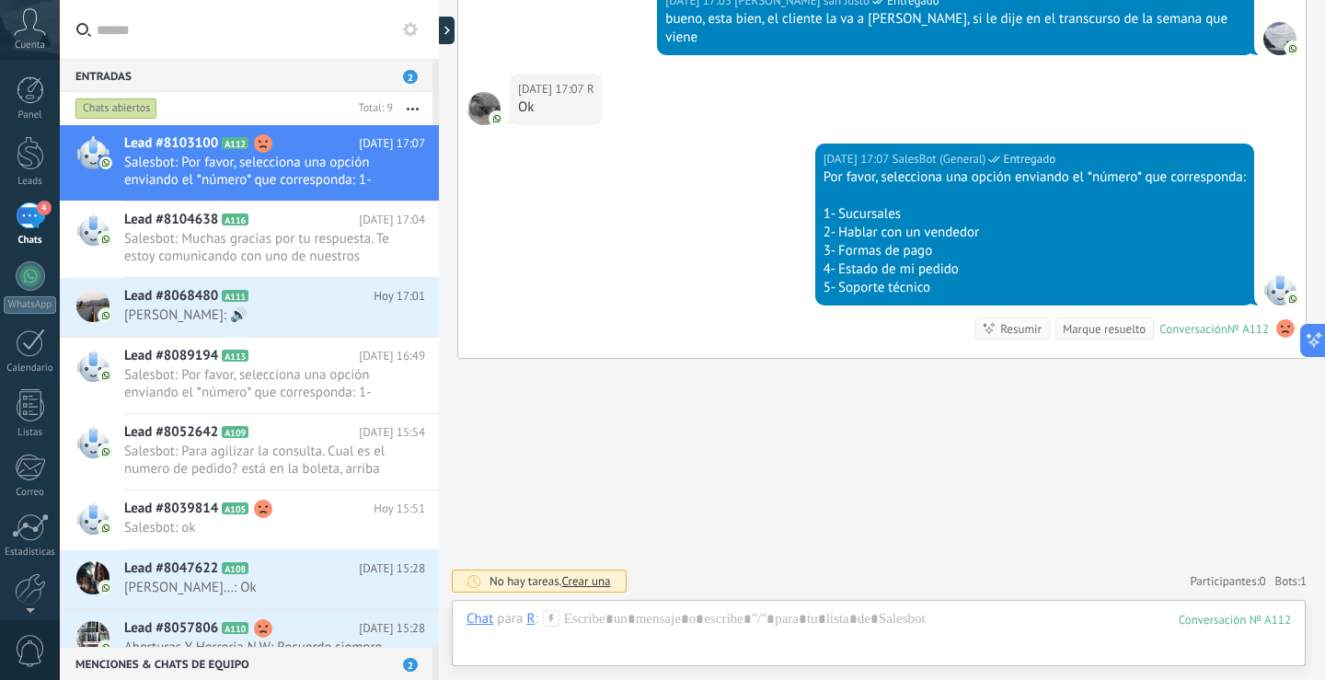
click at [1081, 329] on div "Marque resuelto" at bounding box center [1104, 328] width 83 height 17
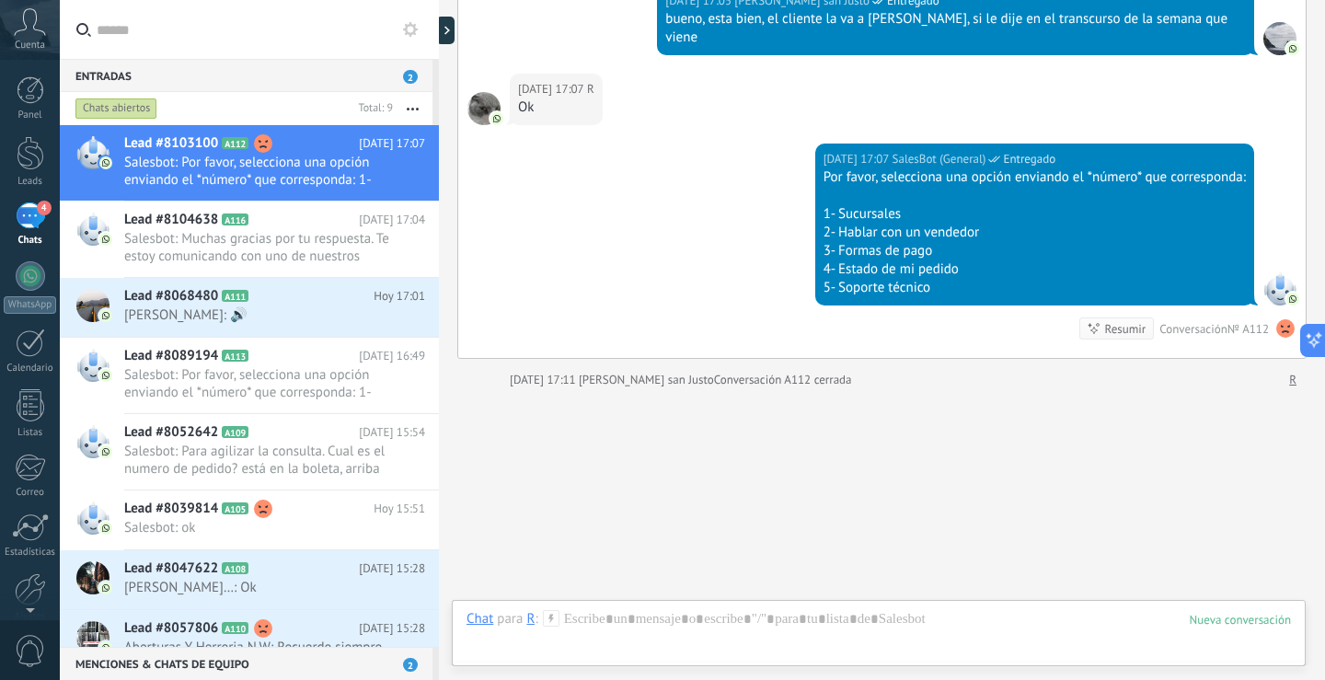
scroll to position [2156, 0]
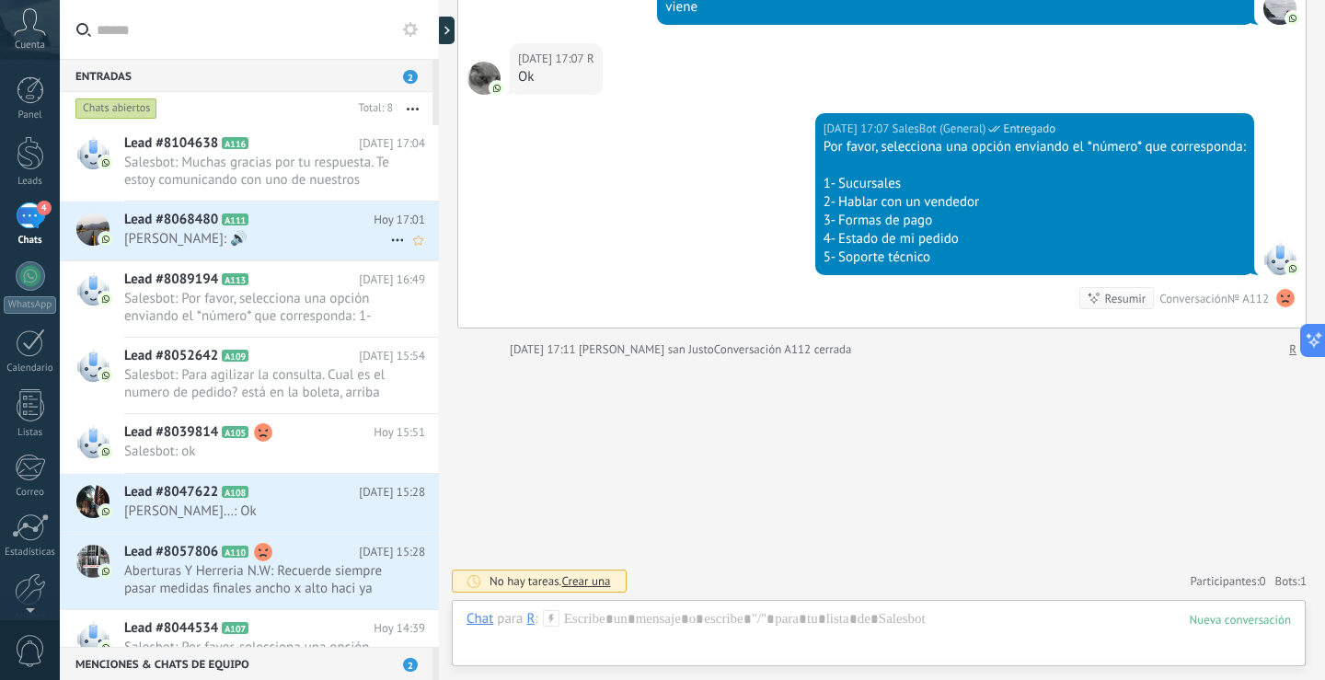
click at [300, 237] on span "[PERSON_NAME]: 🔊" at bounding box center [257, 238] width 266 height 17
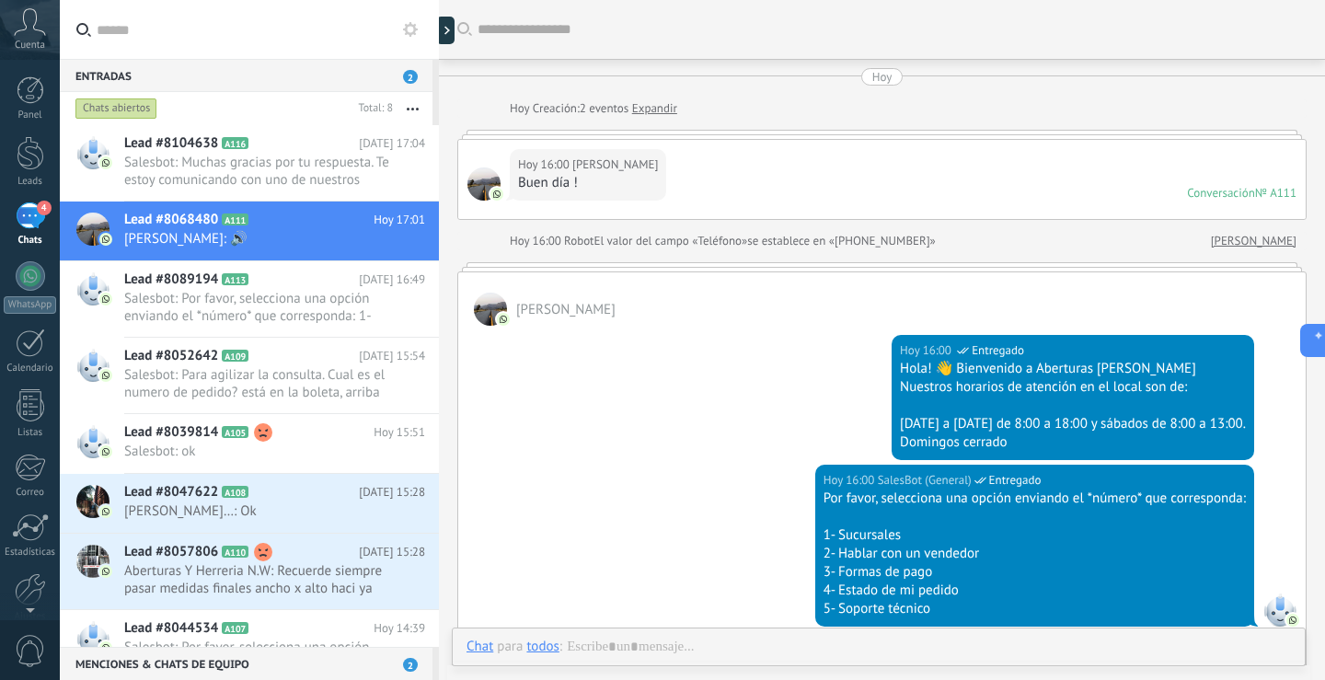
scroll to position [1020, 0]
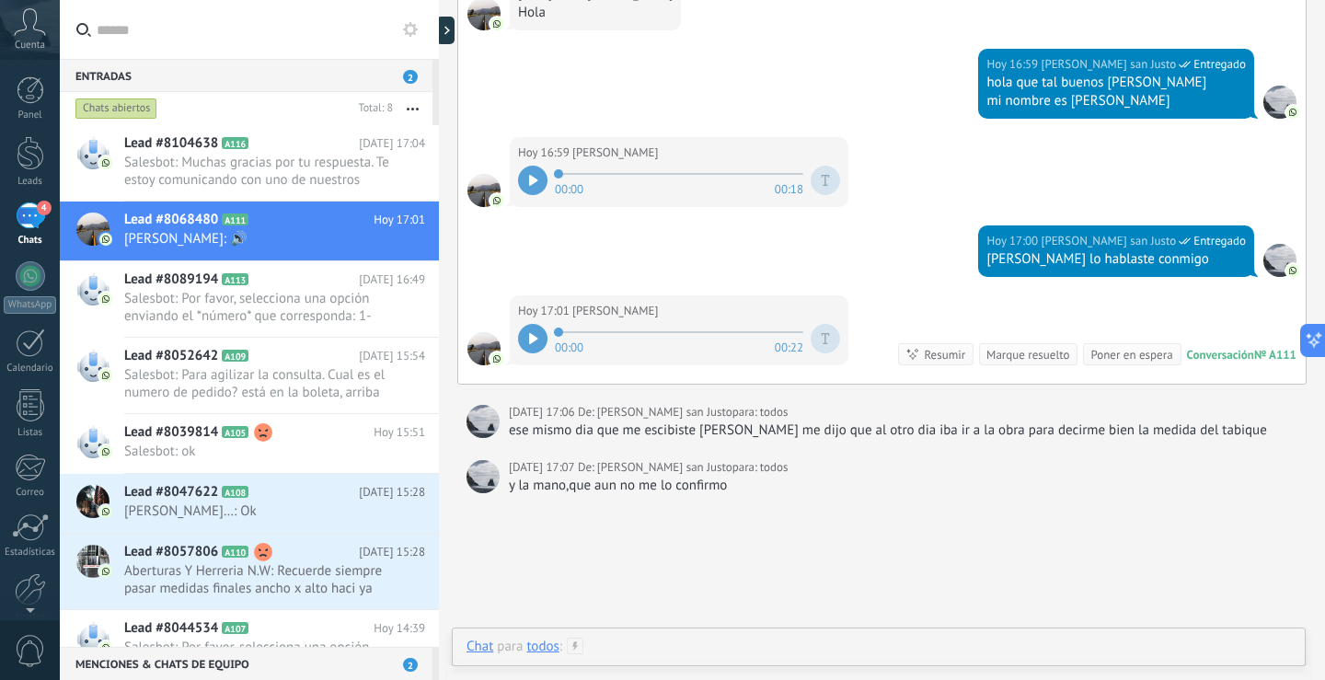
click at [937, 641] on div at bounding box center [879, 665] width 825 height 55
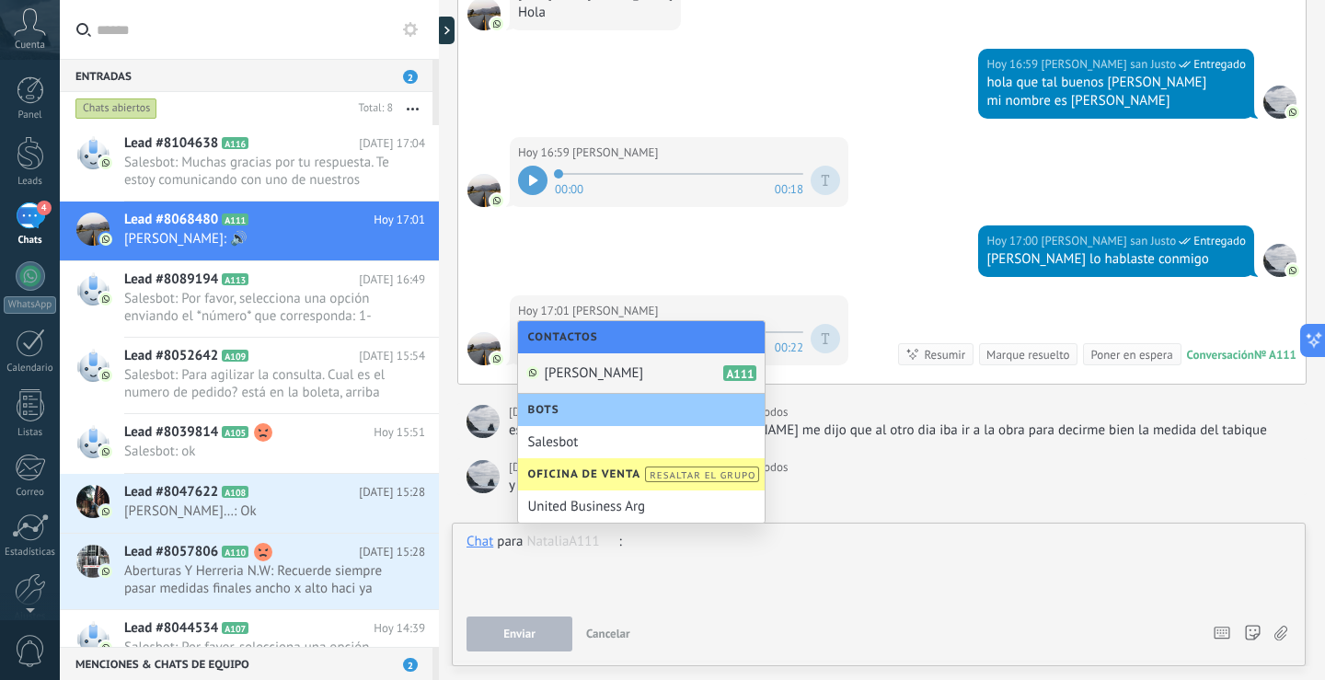
click at [804, 549] on div at bounding box center [879, 568] width 825 height 70
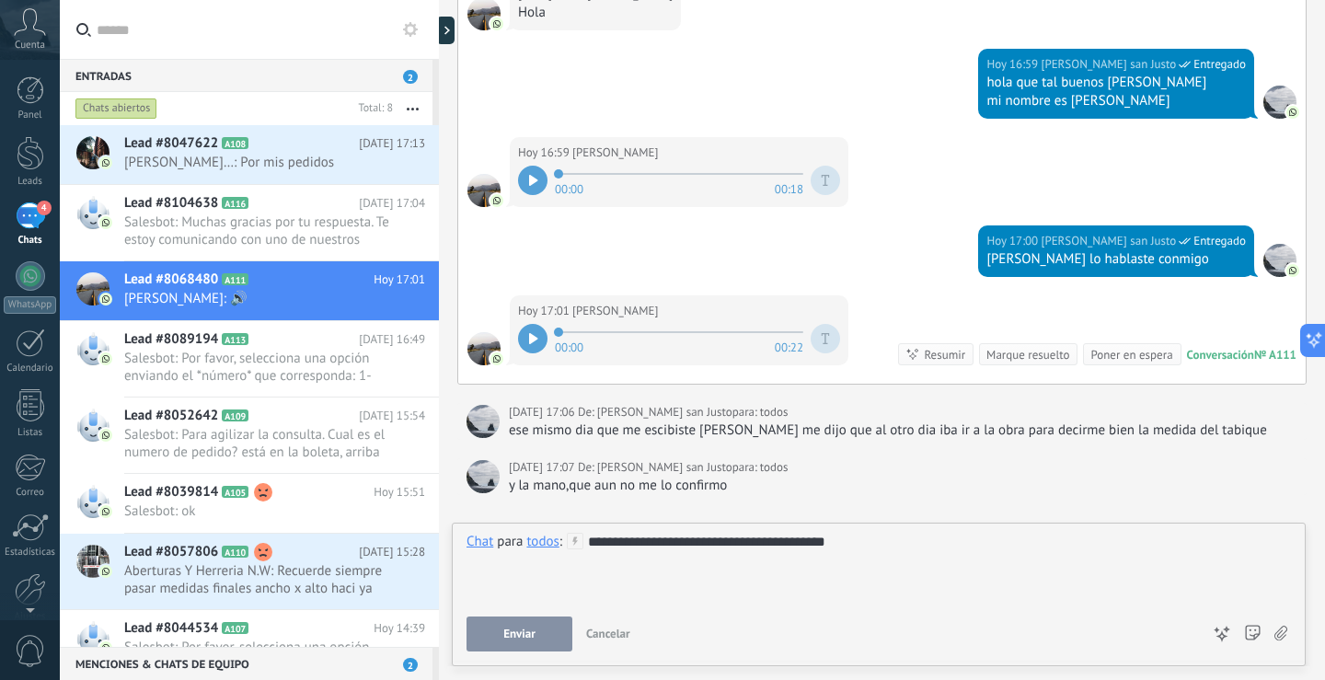
click at [529, 631] on span "Enviar" at bounding box center [519, 634] width 32 height 13
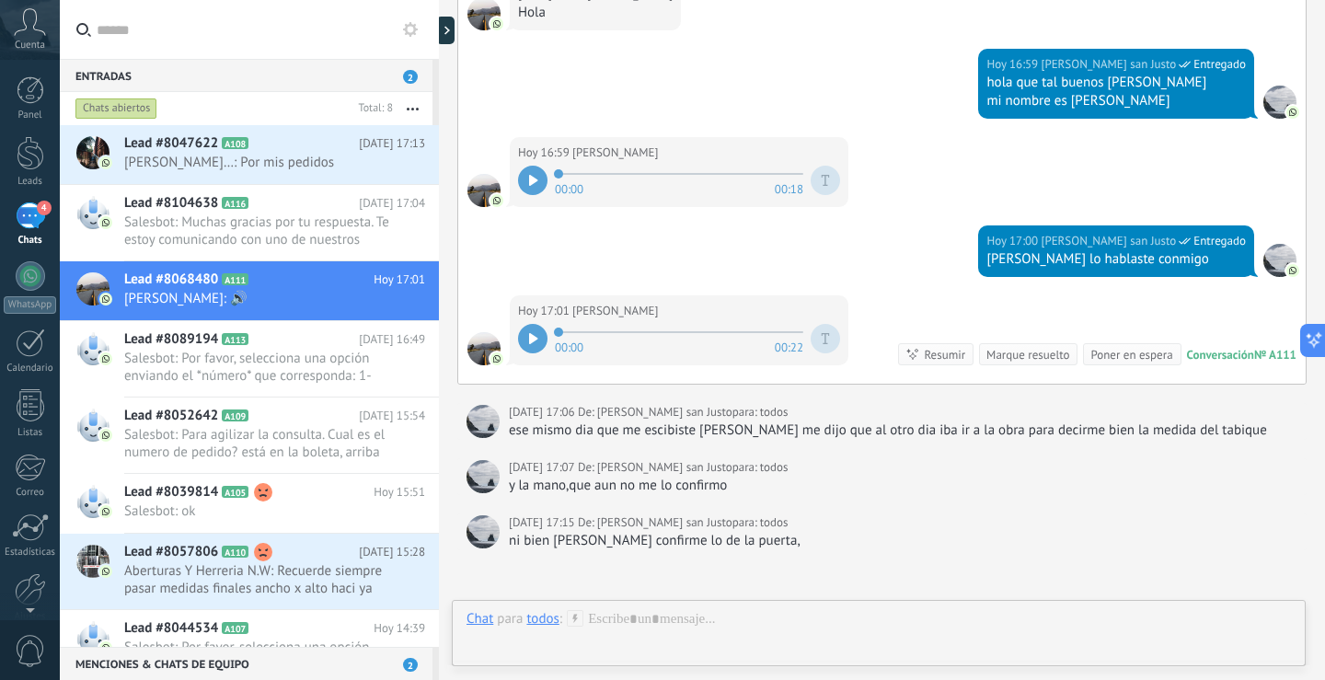
scroll to position [1211, 0]
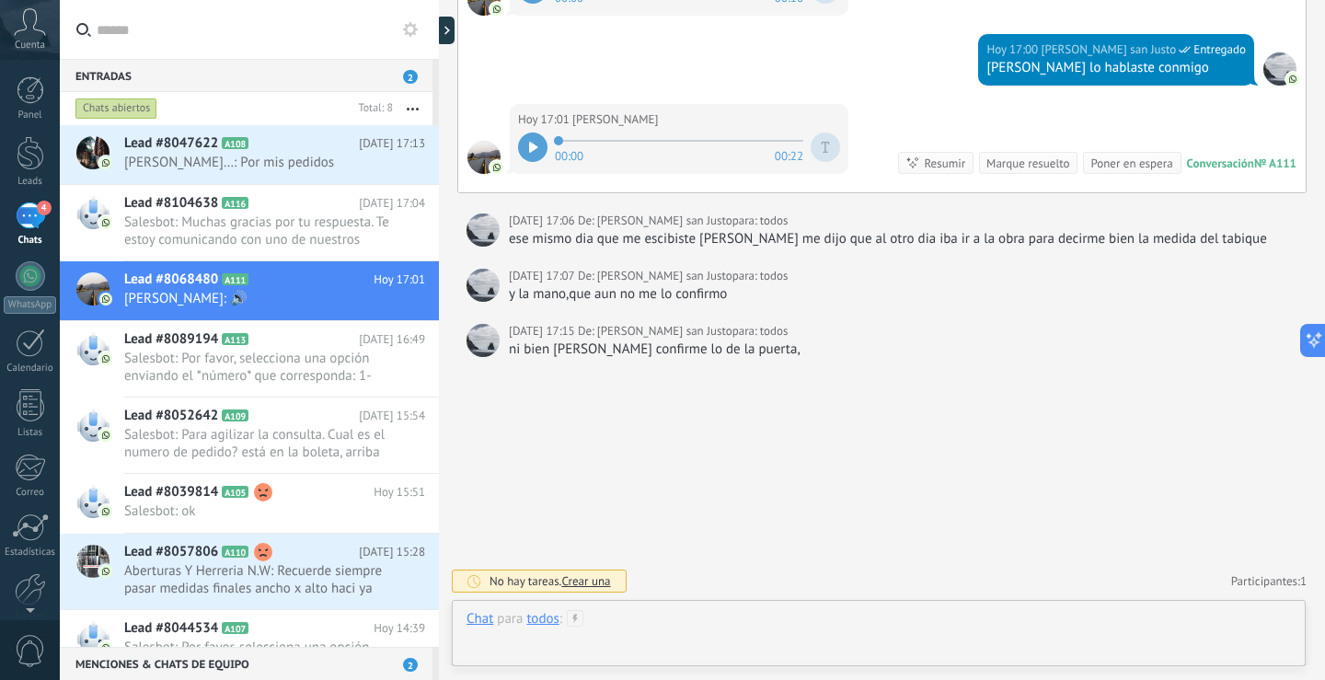
click at [756, 625] on div at bounding box center [879, 637] width 825 height 55
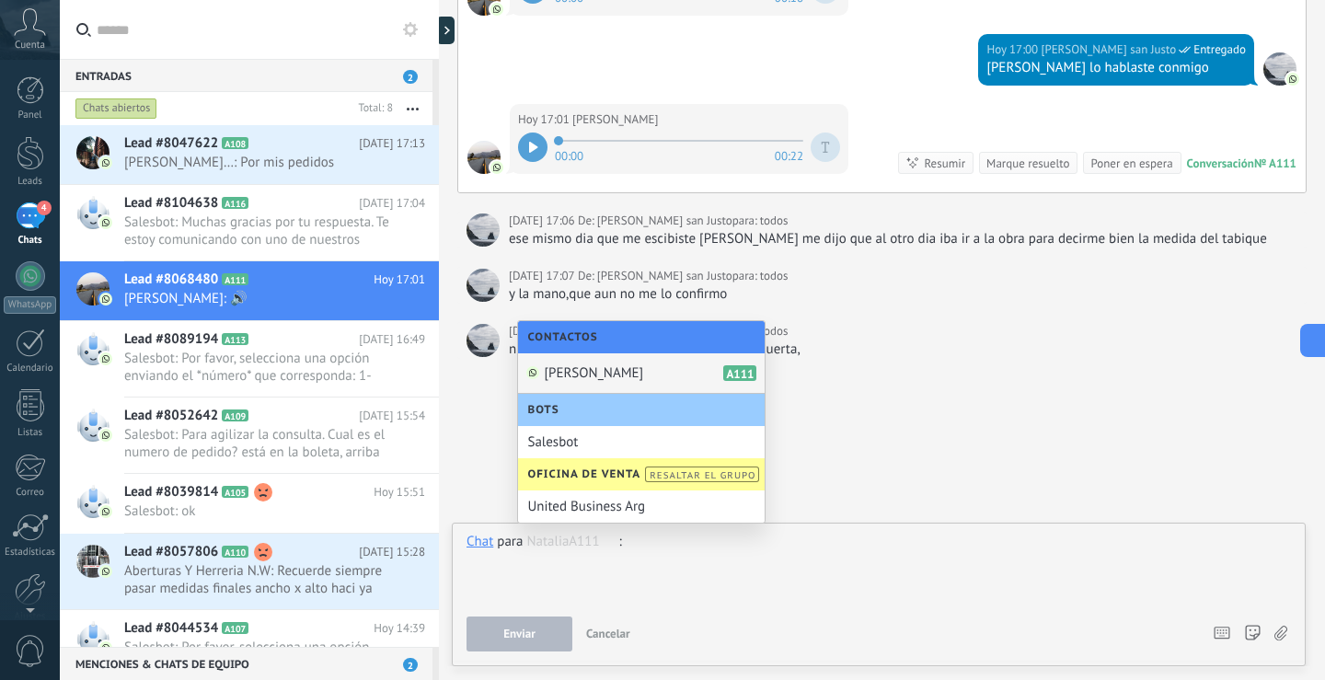
click at [703, 550] on div at bounding box center [879, 568] width 825 height 70
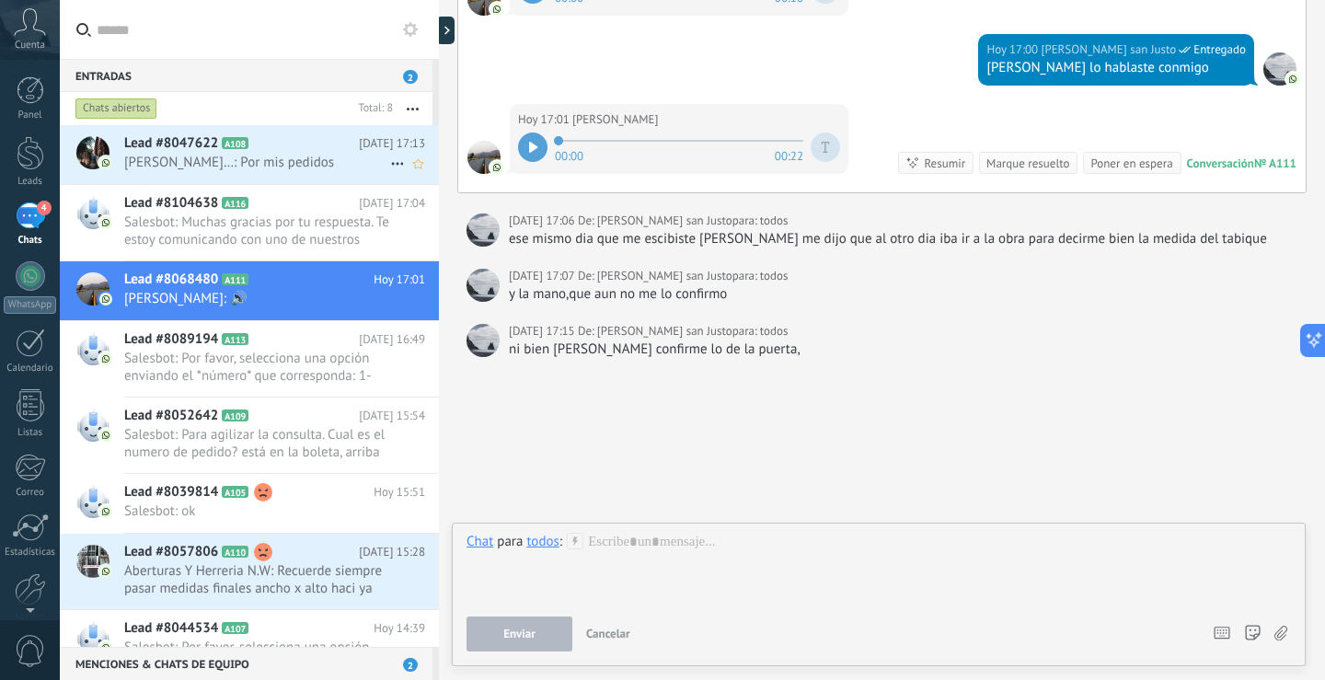
click at [316, 152] on h2 "Lead #8047622 A108" at bounding box center [241, 143] width 235 height 18
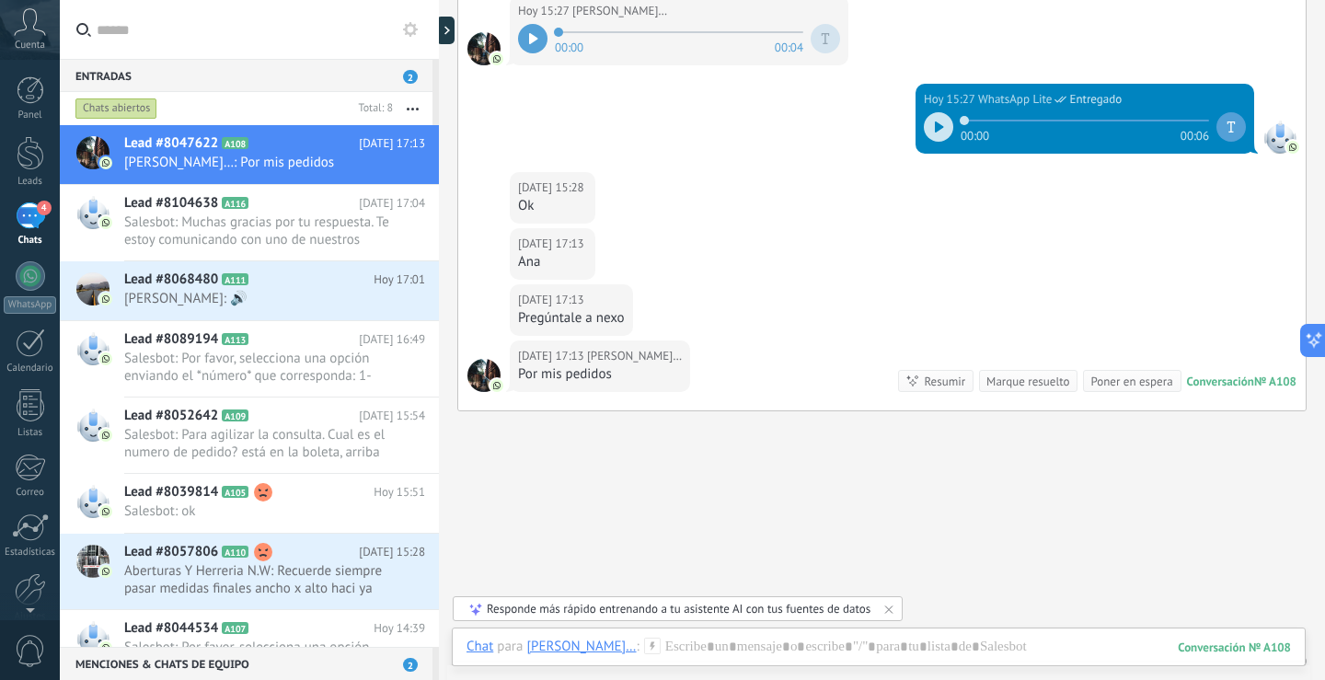
scroll to position [1027, 0]
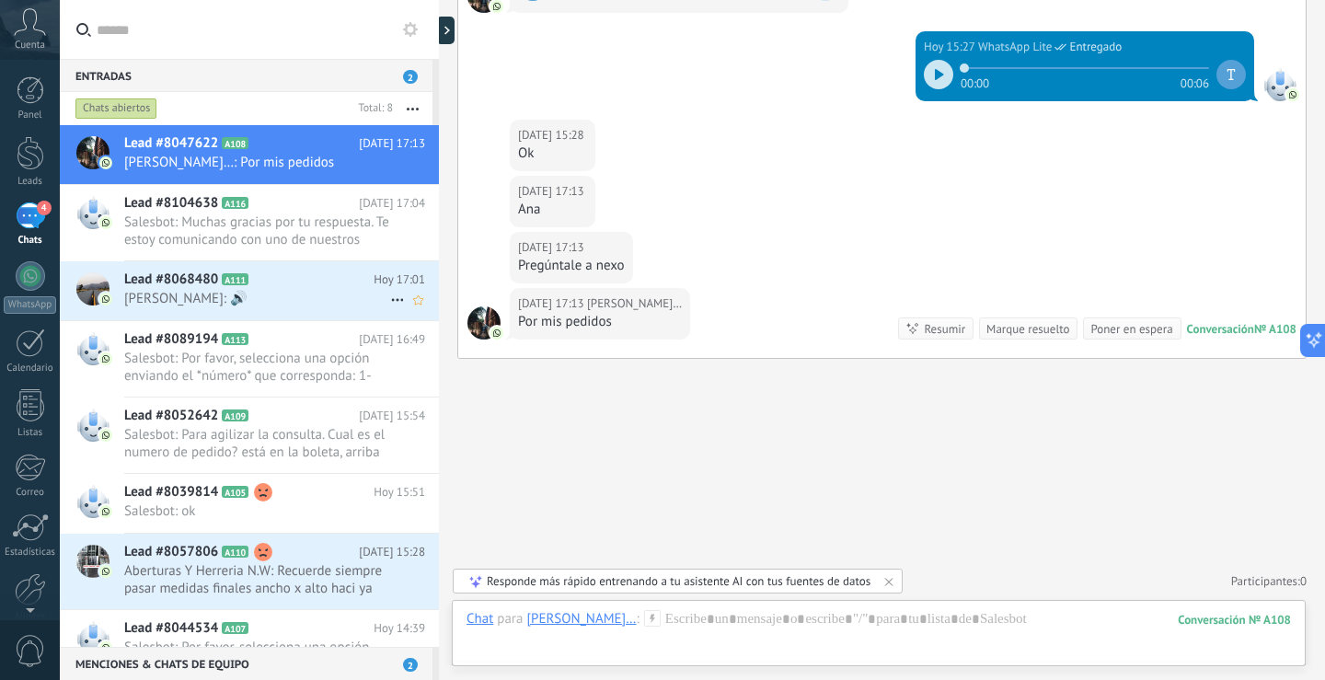
click at [351, 296] on span "[PERSON_NAME]: 🔊" at bounding box center [257, 298] width 266 height 17
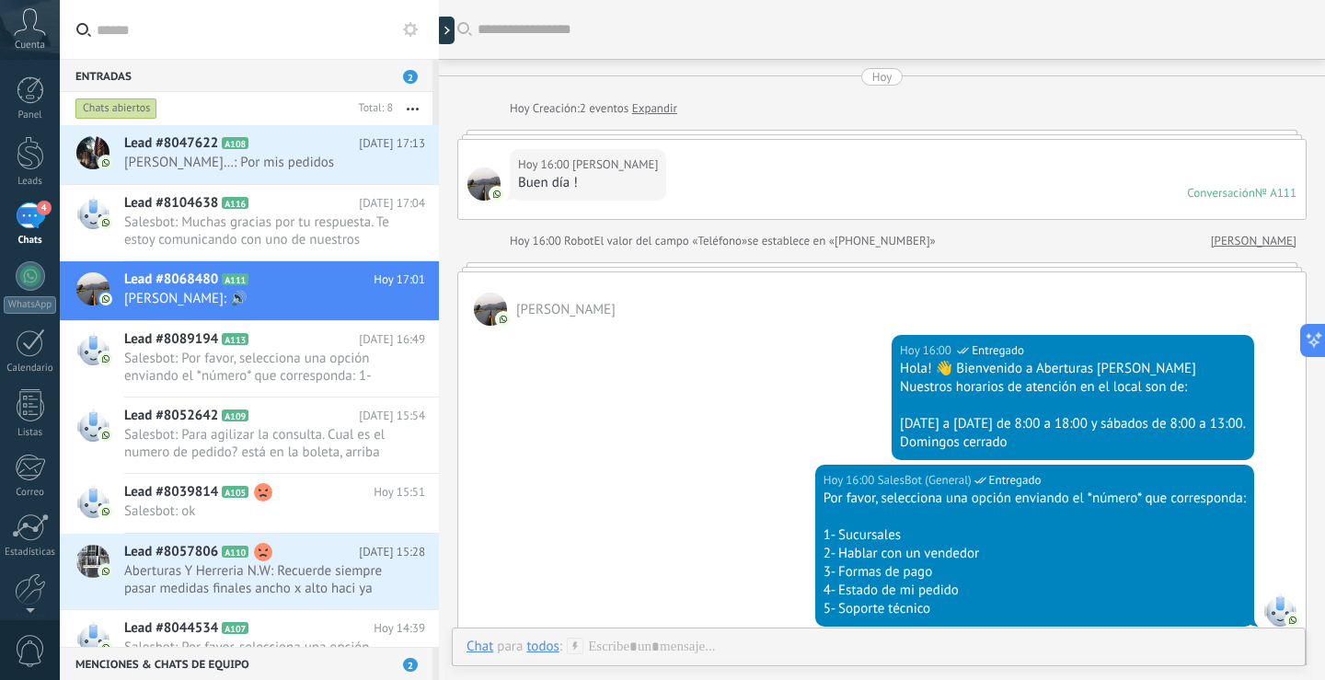
scroll to position [1020, 0]
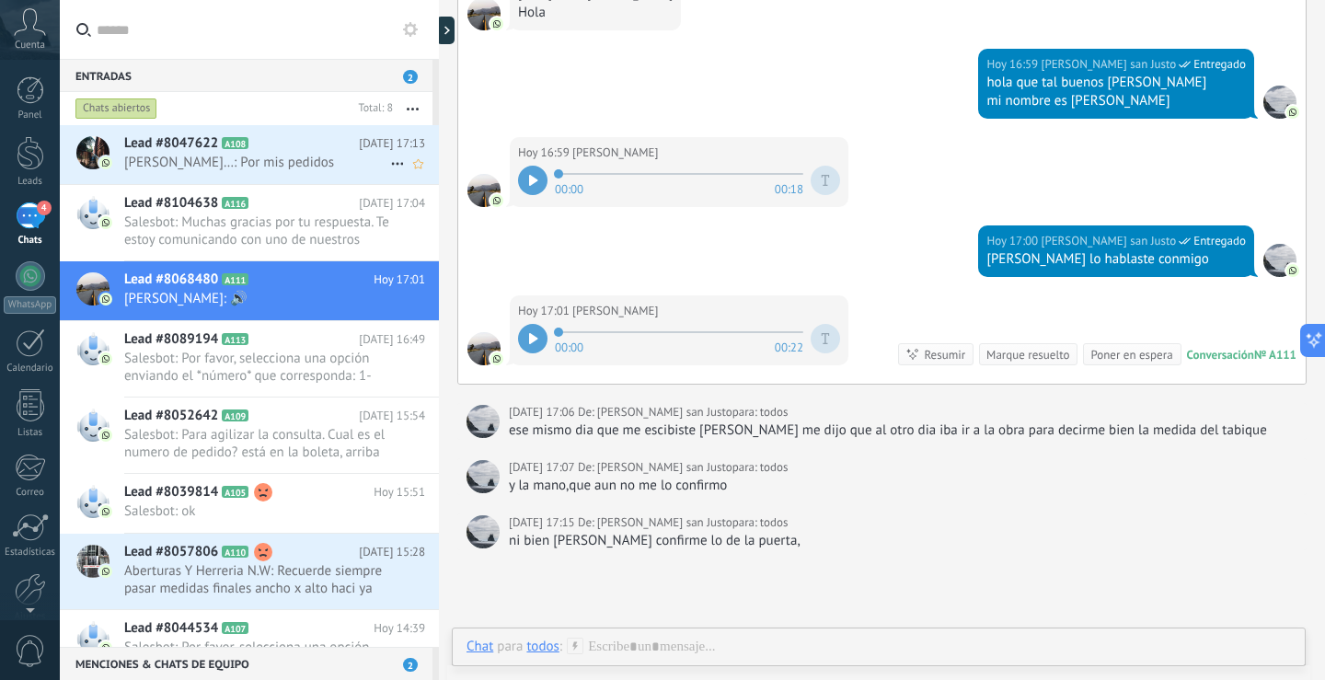
click at [270, 148] on icon at bounding box center [263, 143] width 18 height 18
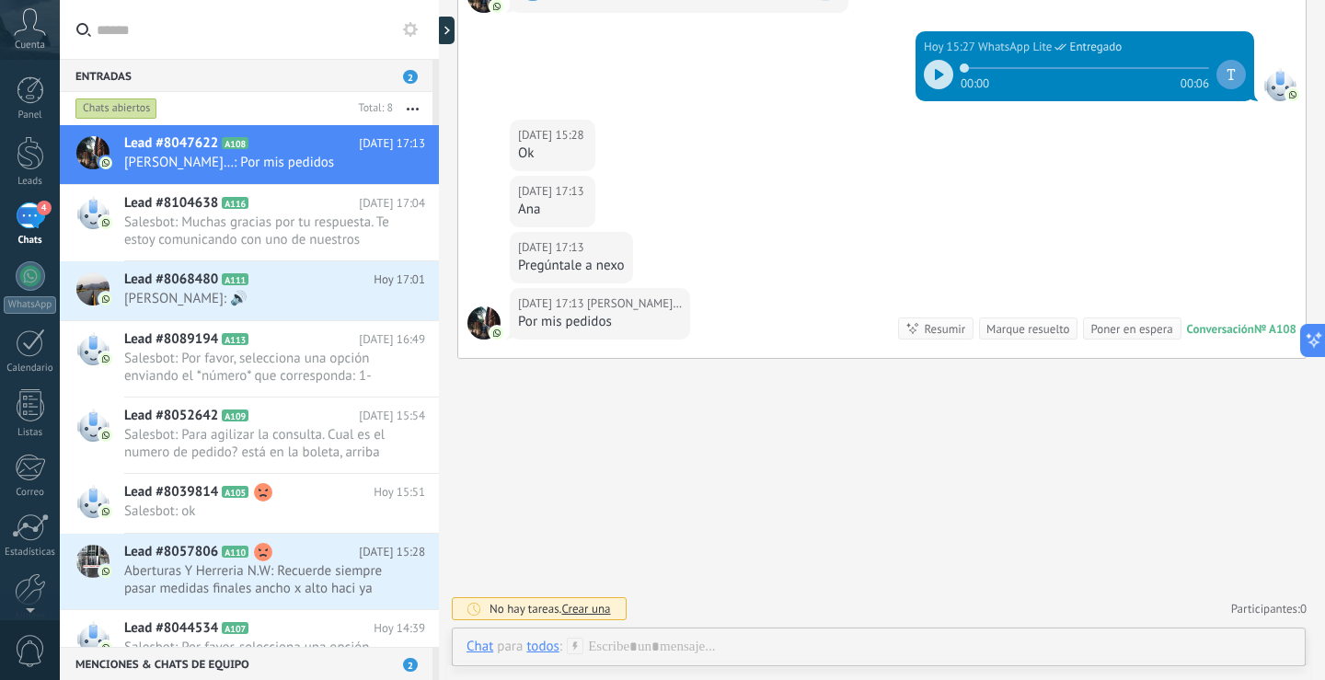
scroll to position [1027, 0]
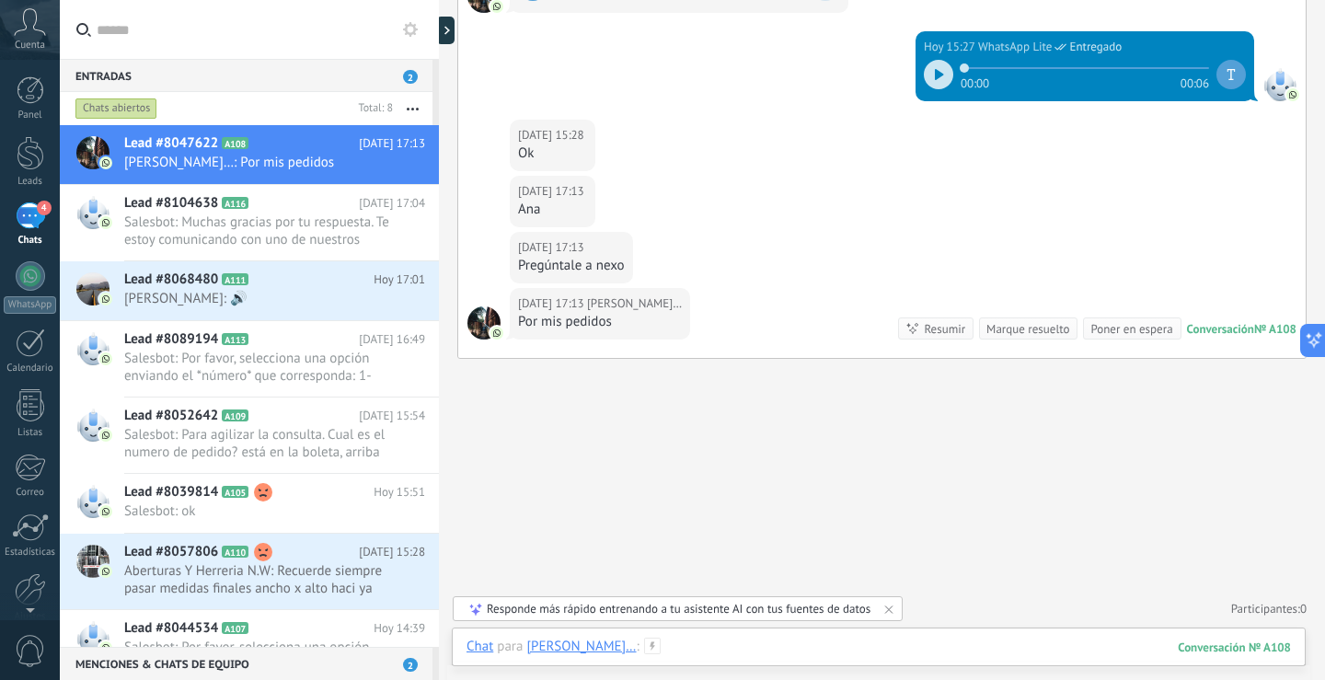
click at [972, 649] on div at bounding box center [879, 665] width 825 height 55
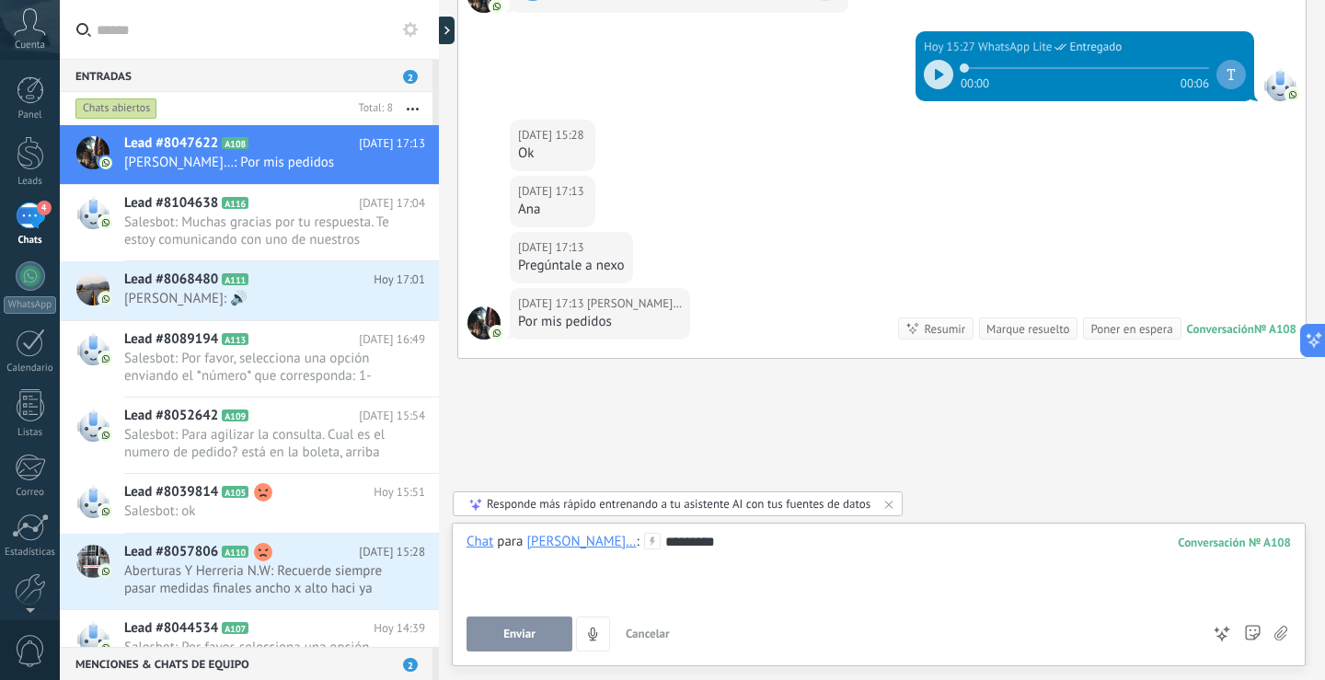
click at [517, 628] on span "Enviar" at bounding box center [519, 634] width 32 height 13
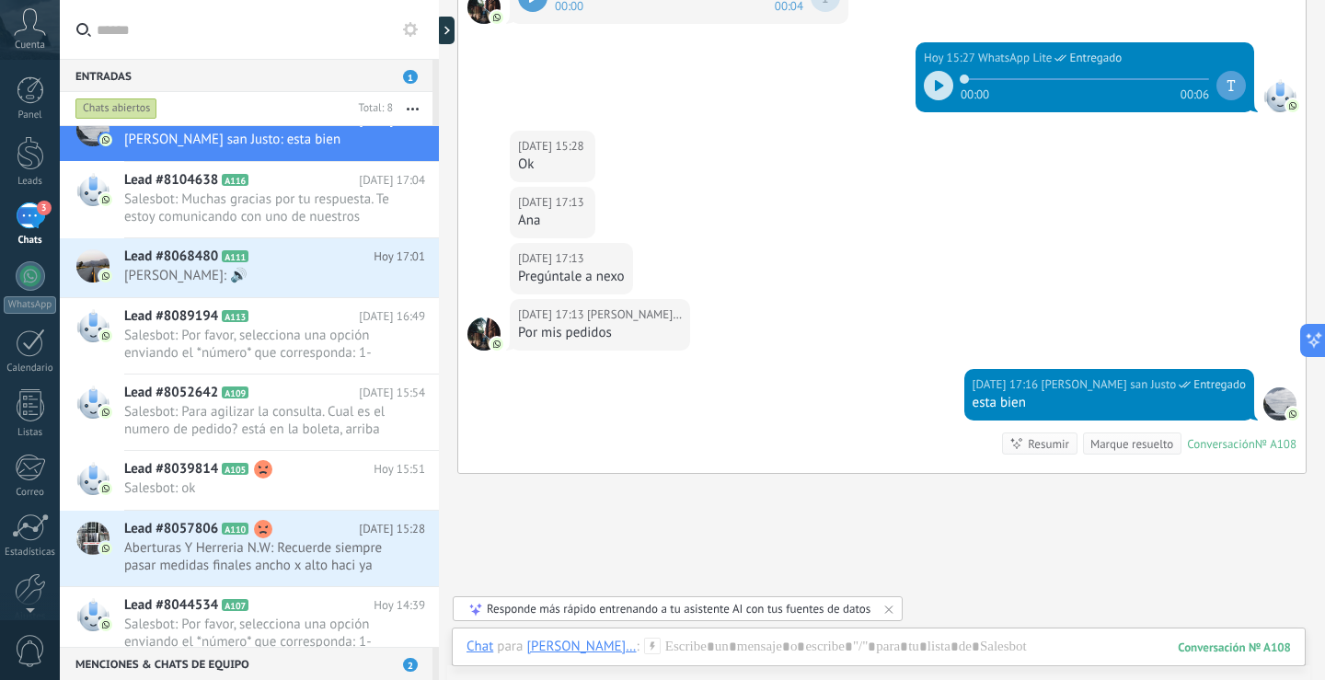
scroll to position [1131, 0]
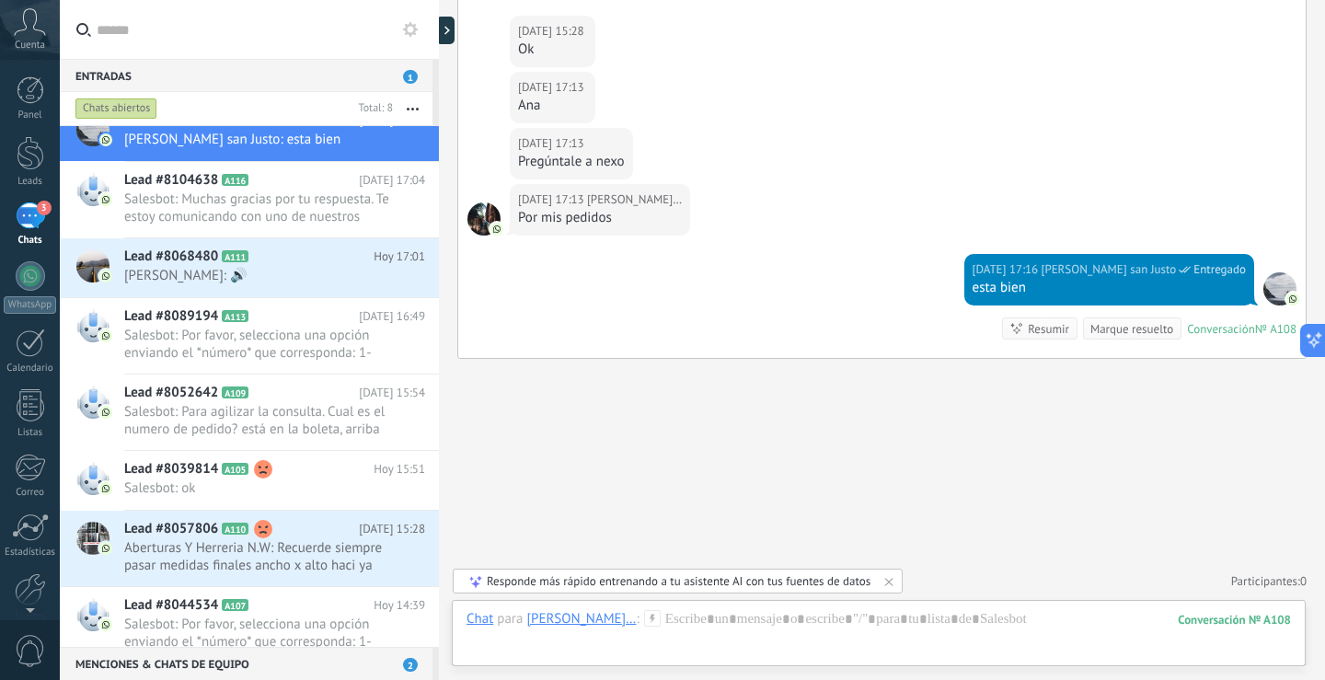
click at [1102, 327] on div "Marque resuelto" at bounding box center [1132, 328] width 83 height 17
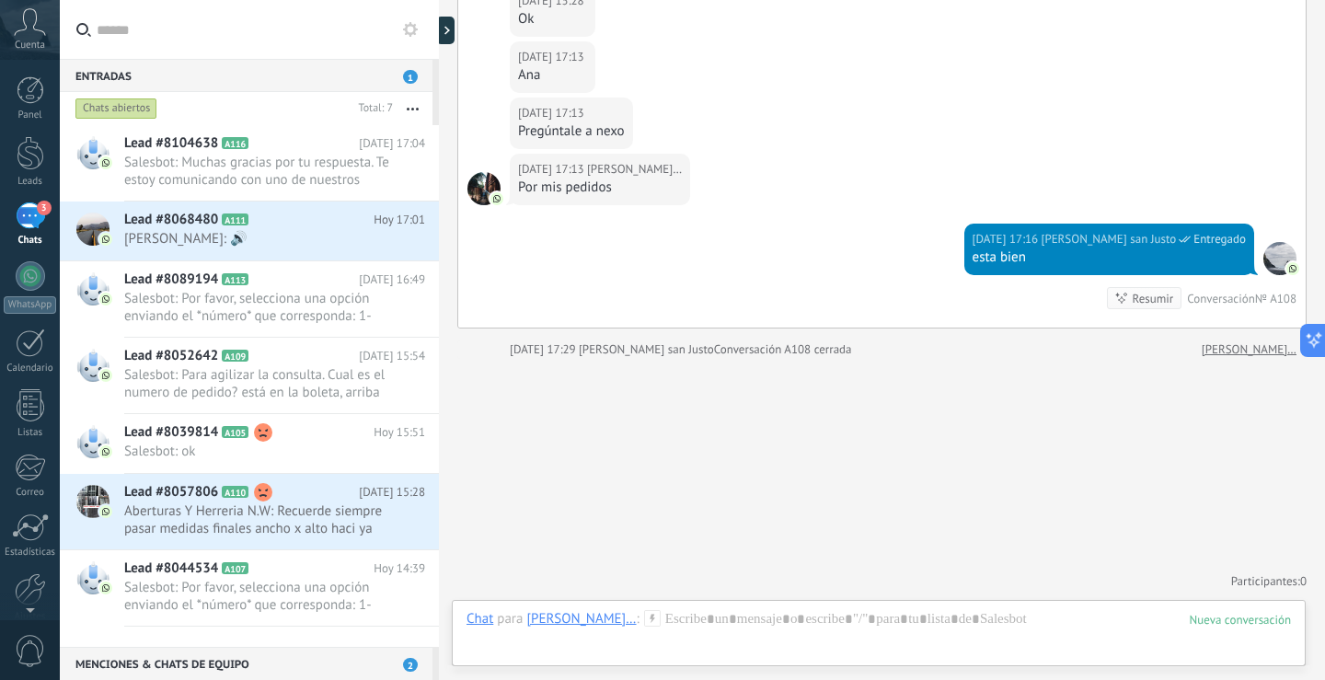
scroll to position [0, 0]
click at [342, 436] on h2 "Lead #8039814 A105" at bounding box center [248, 432] width 249 height 18
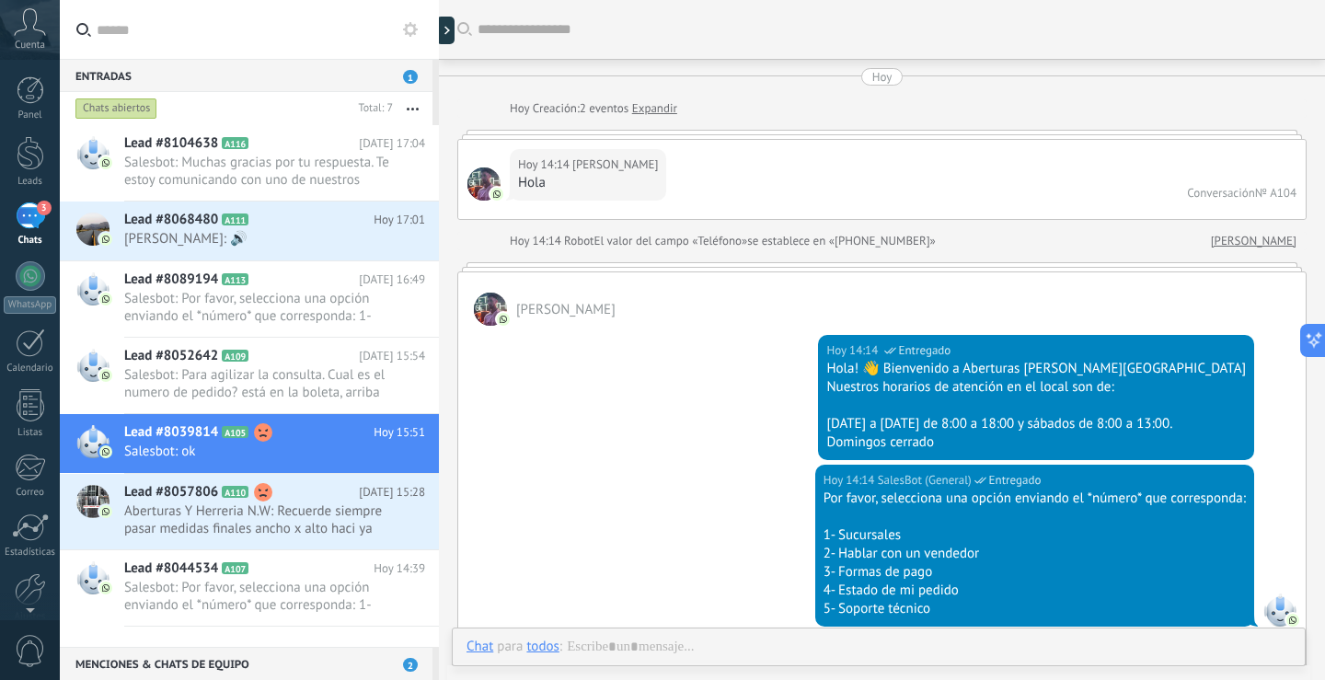
scroll to position [2708, 0]
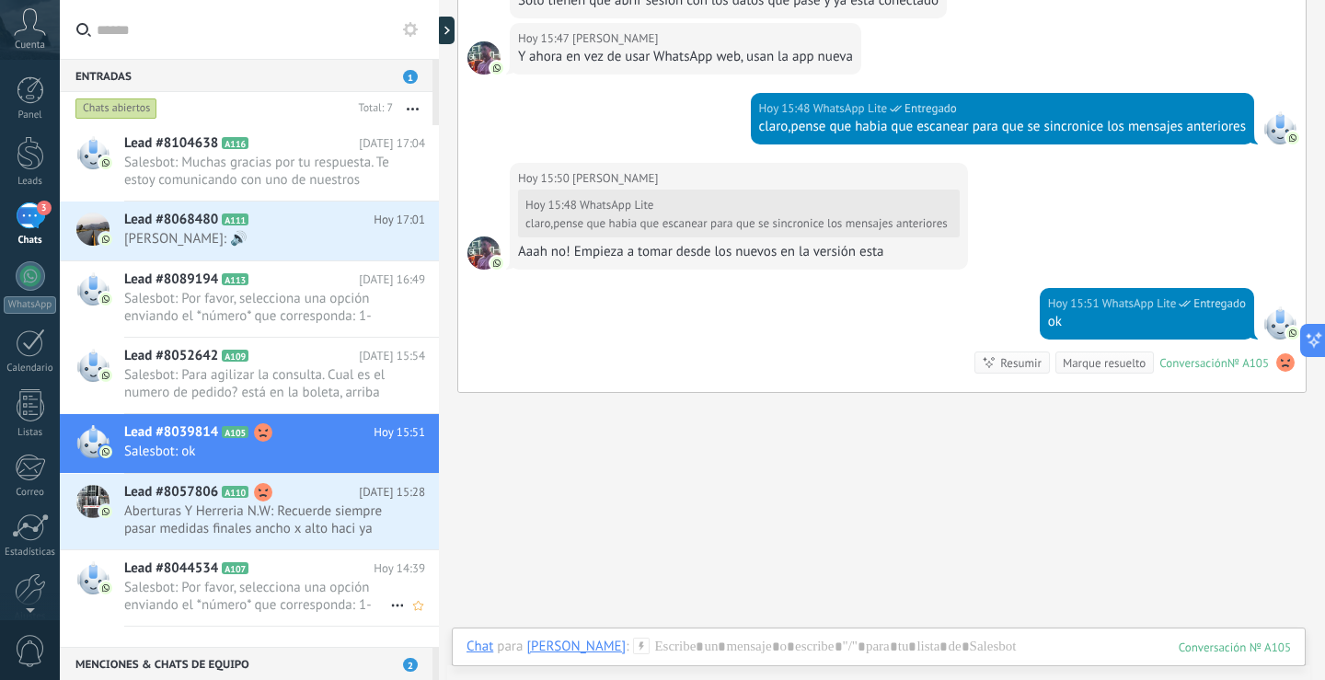
click at [341, 603] on span "Salesbot: Por favor, selecciona una opción enviando el *número* que corresponda…" at bounding box center [257, 596] width 266 height 35
click at [340, 603] on span "Salesbot: Por favor, selecciona una opción enviando el *número* que corresponda…" at bounding box center [257, 596] width 266 height 35
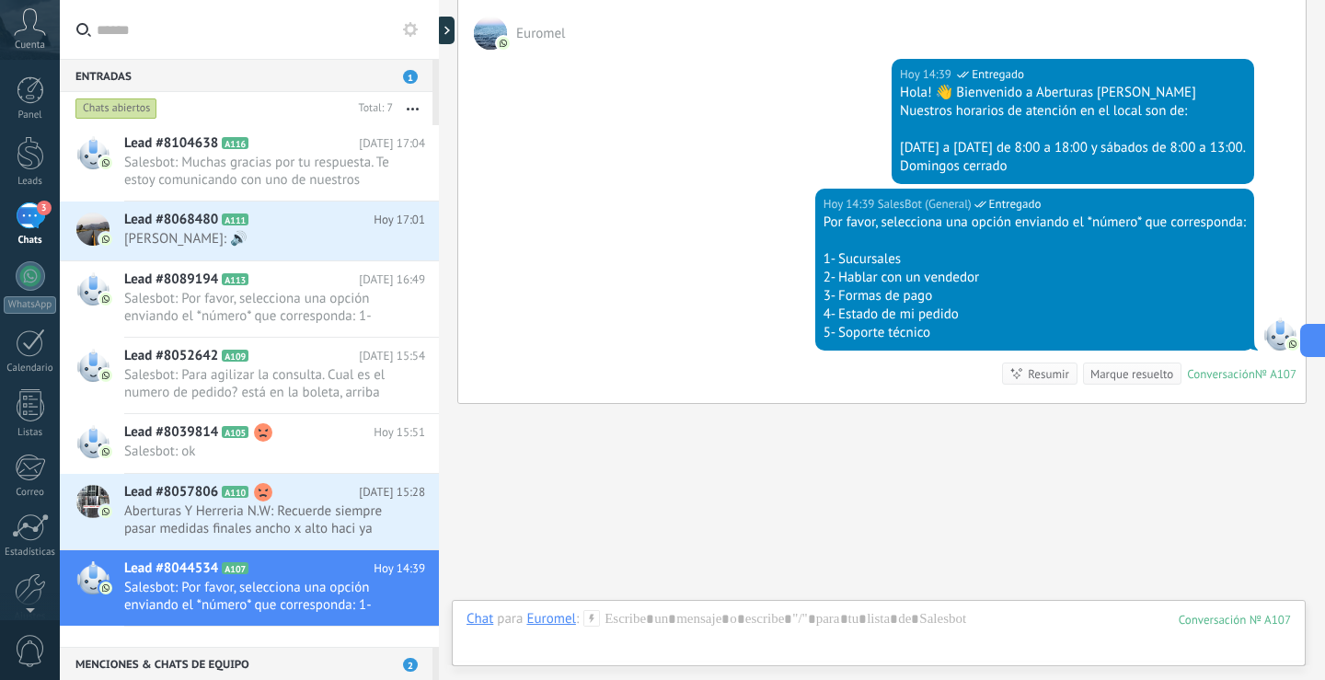
scroll to position [413, 0]
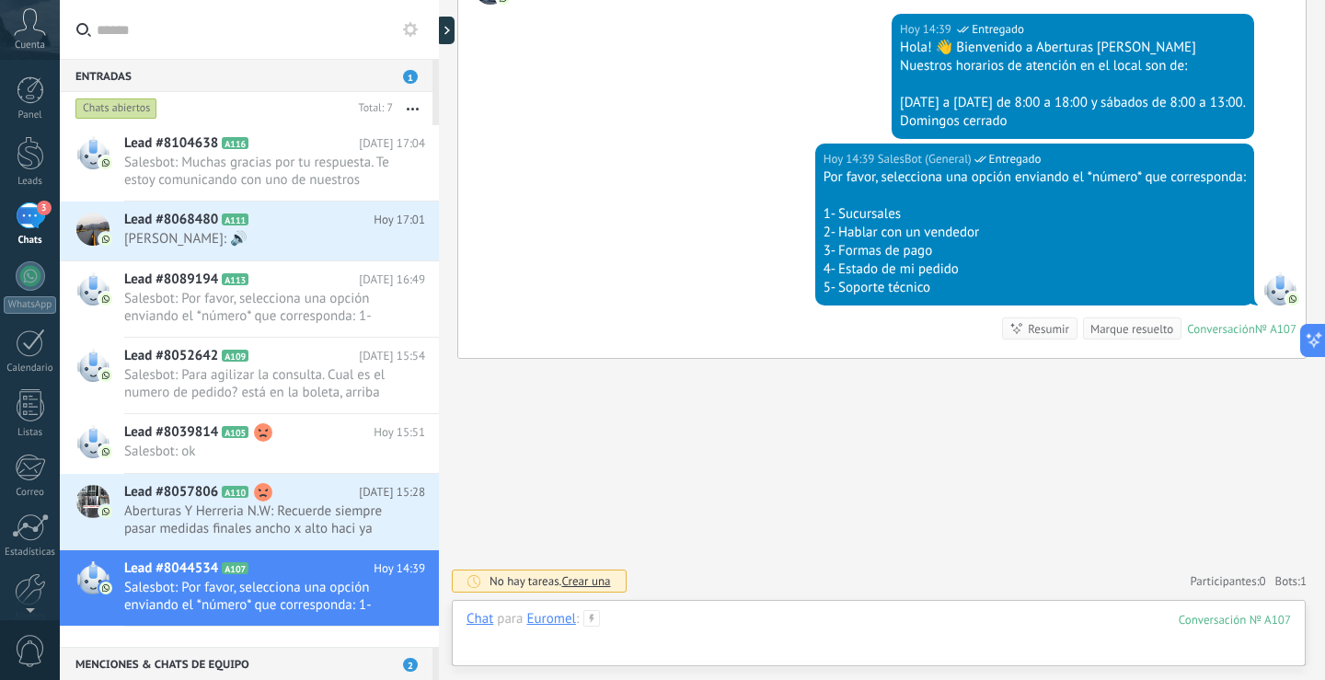
click at [962, 617] on div at bounding box center [879, 637] width 825 height 55
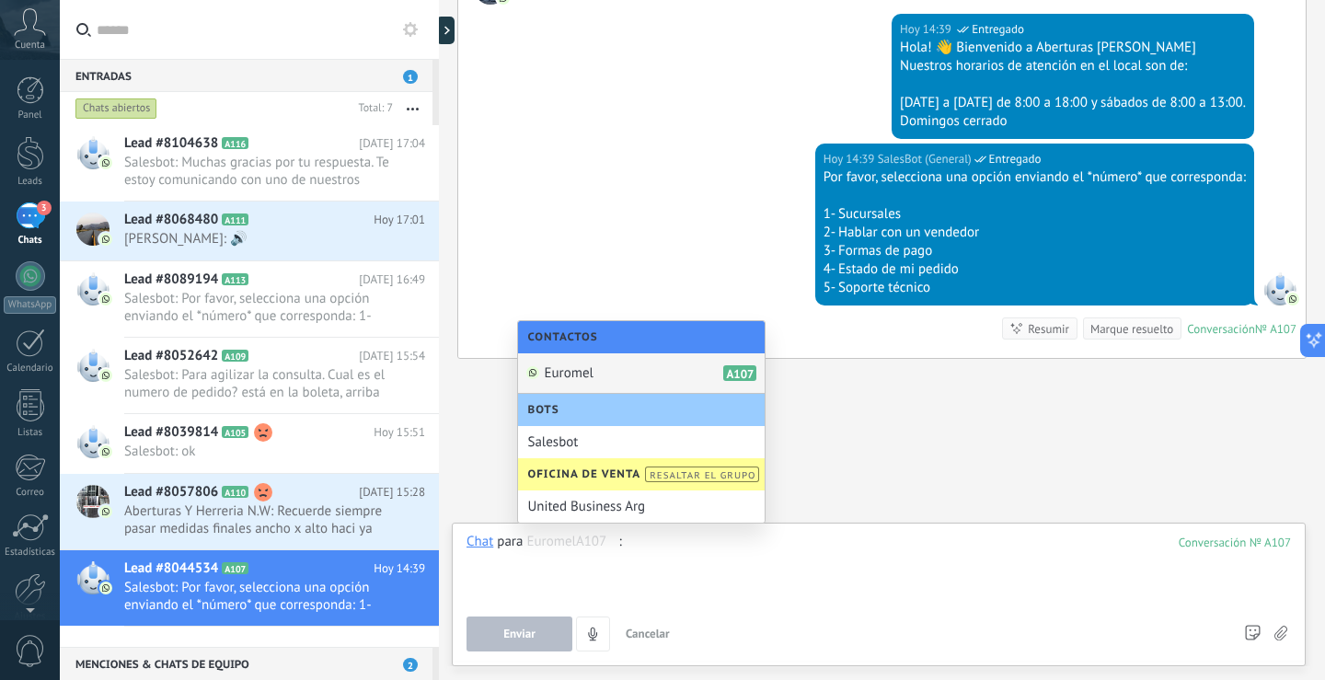
click at [26, 225] on div "3" at bounding box center [30, 215] width 29 height 27
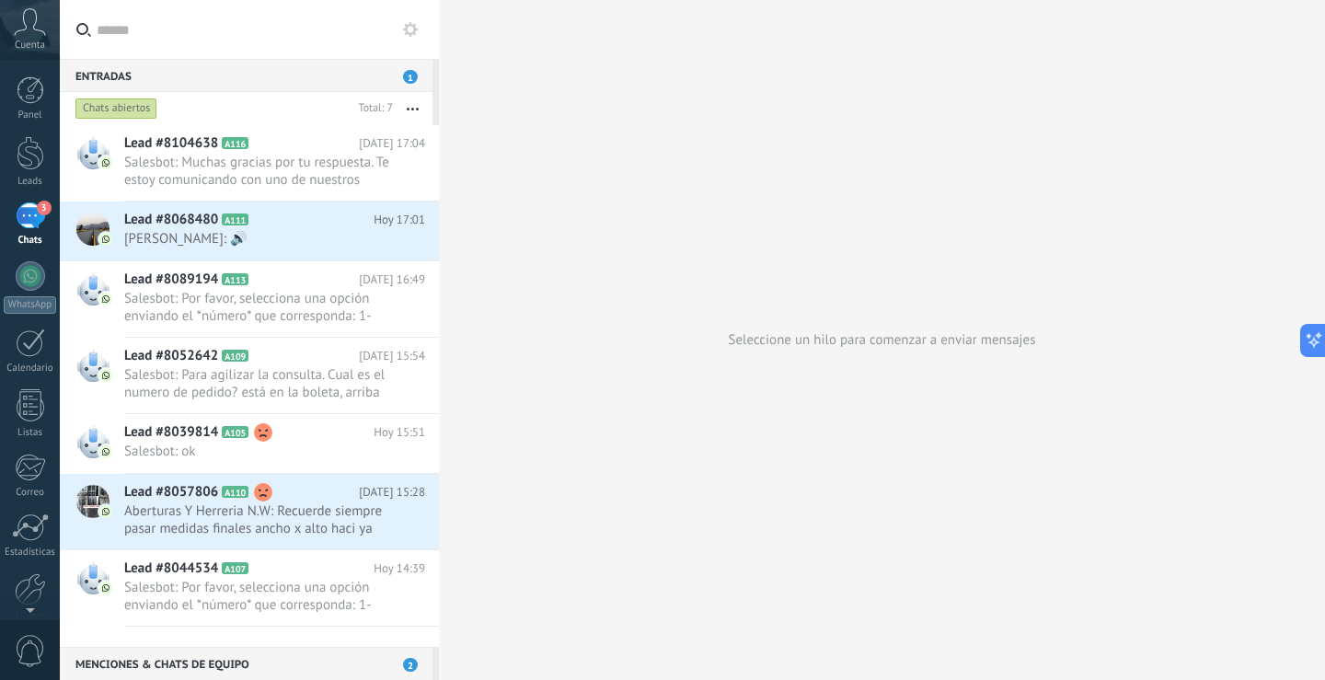
click at [411, 78] on span "1" at bounding box center [410, 77] width 15 height 14
